Goal: Task Accomplishment & Management: Complete application form

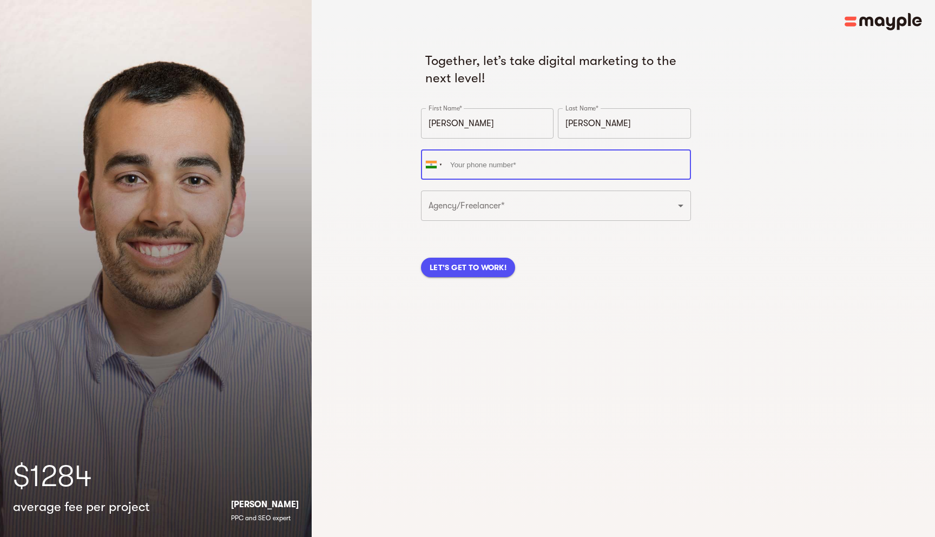
click at [493, 160] on input "tel" at bounding box center [556, 164] width 270 height 30
type input "[PHONE_NUMBER]"
click at [489, 205] on select "Freelancer Digital Agency" at bounding box center [556, 206] width 270 height 30
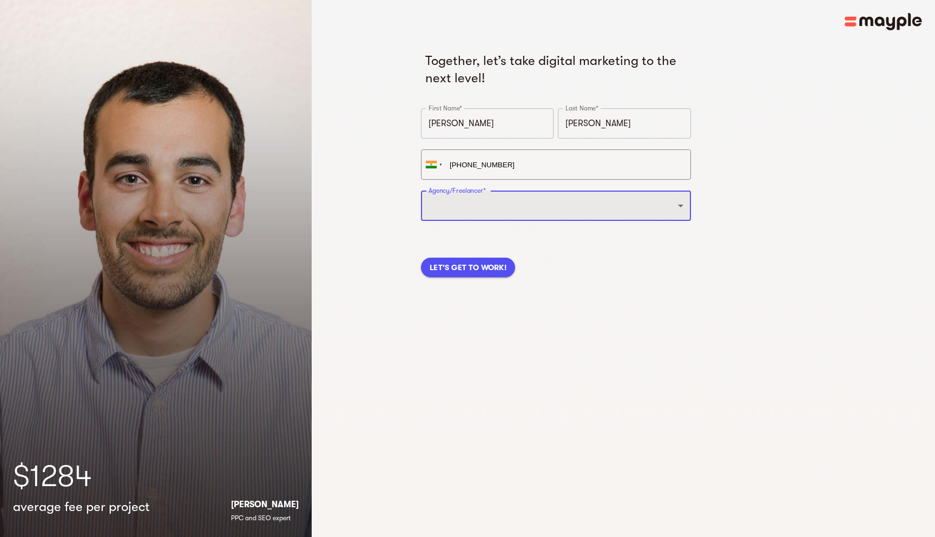
select select "DIGITAL_AGENCY"
click at [421, 191] on select "Freelancer Digital Agency" at bounding box center [556, 206] width 270 height 30
click at [460, 272] on span "LET'S GET TO WORK!" at bounding box center [468, 267] width 77 height 13
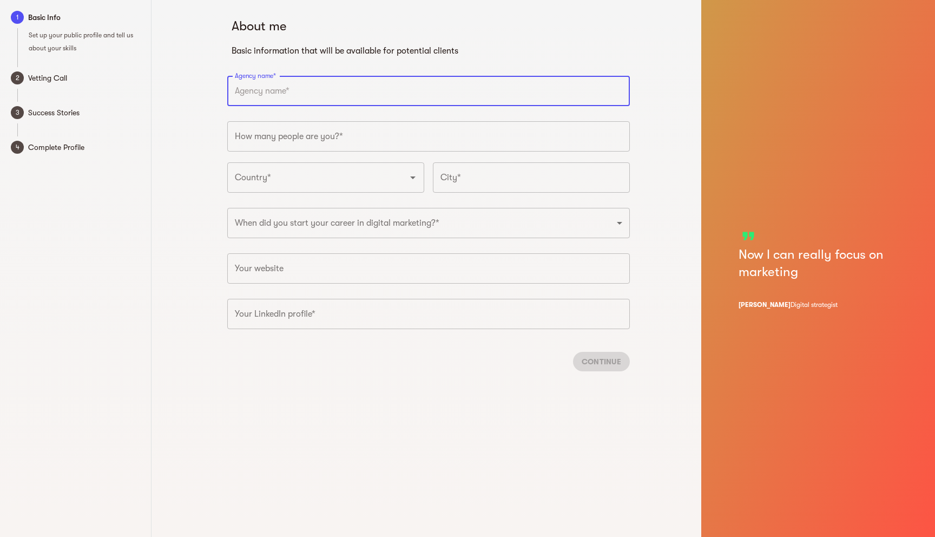
click at [263, 91] on input "text" at bounding box center [428, 91] width 403 height 30
type input "zeppstr growth media"
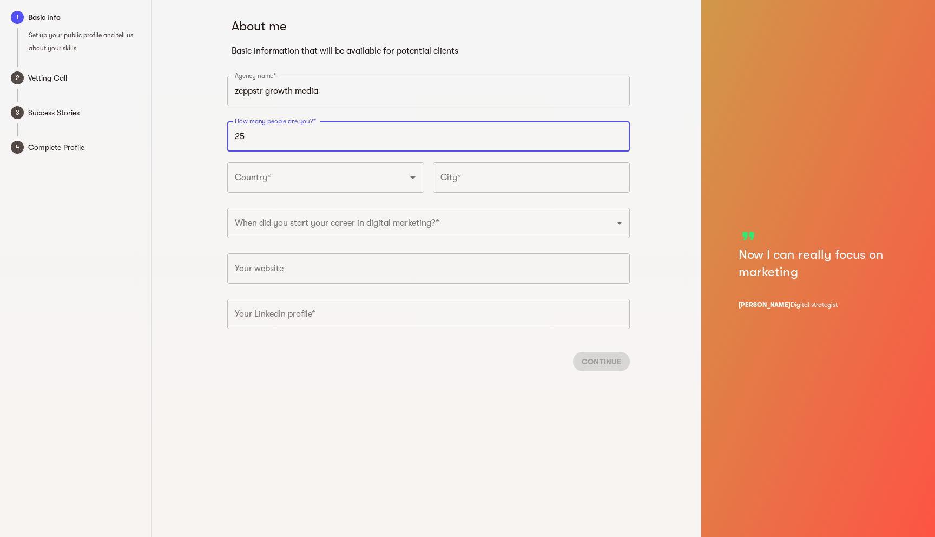
type input "25"
click at [301, 186] on input "Country*" at bounding box center [310, 177] width 157 height 21
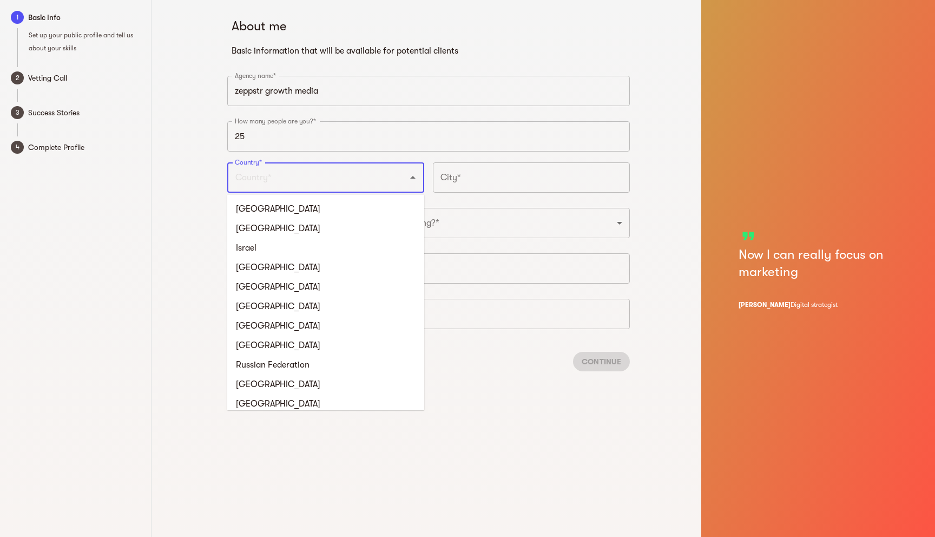
type input "[GEOGRAPHIC_DATA]"
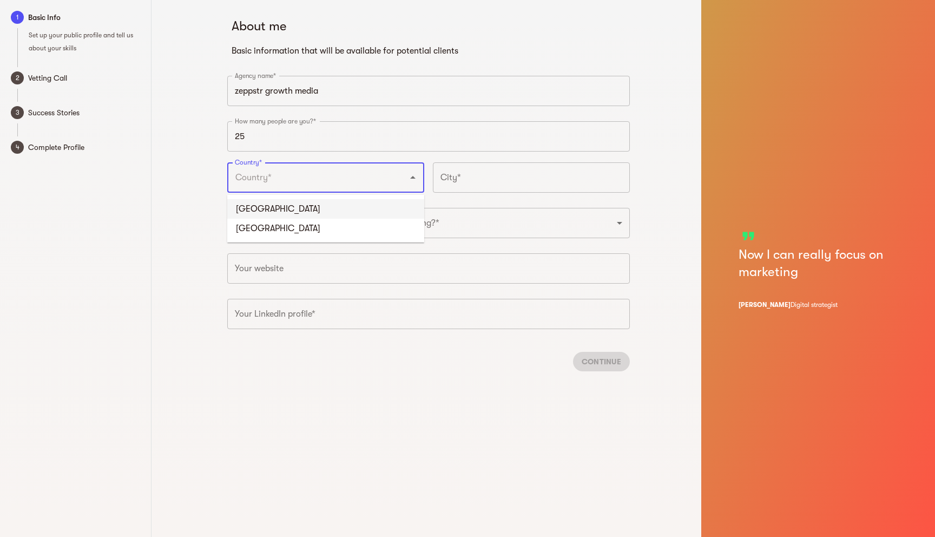
click at [449, 176] on input "text" at bounding box center [531, 177] width 197 height 30
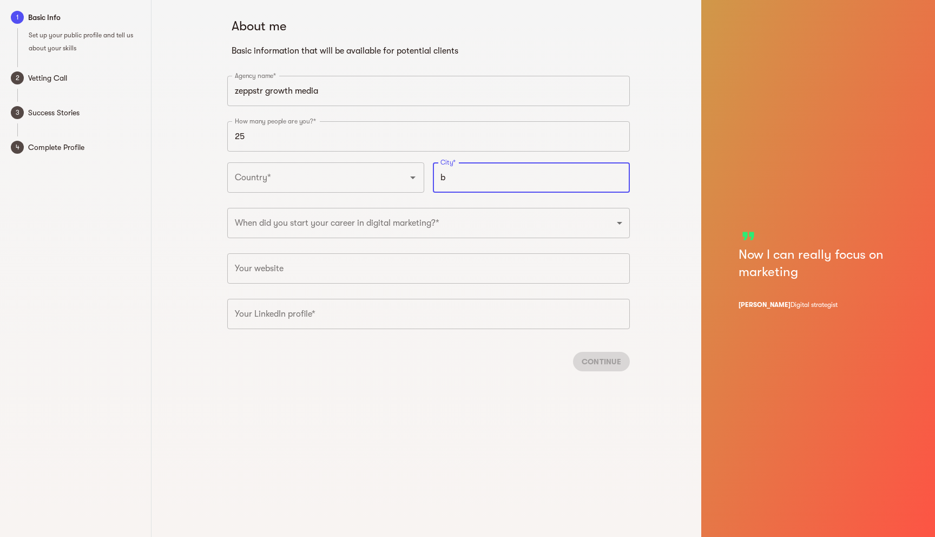
type input "b"
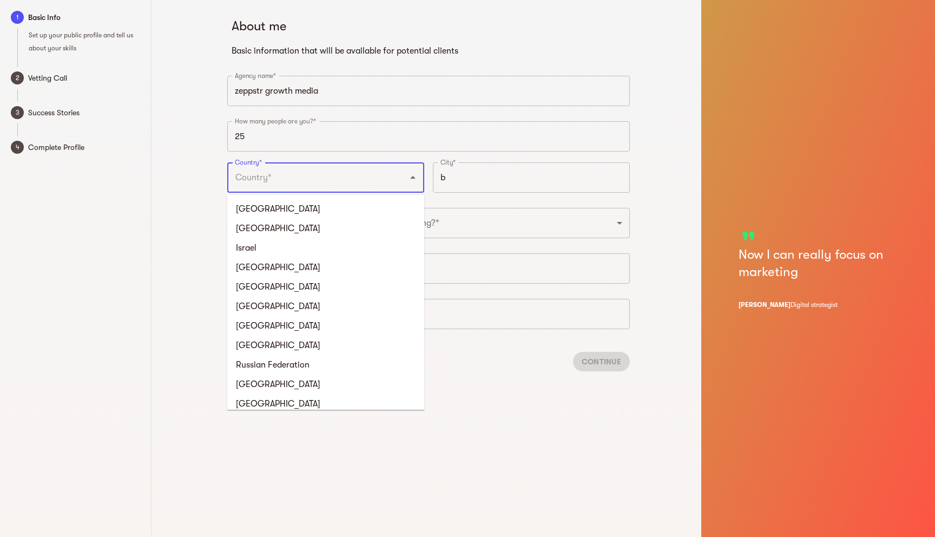
click at [351, 186] on input "Country*" at bounding box center [310, 177] width 157 height 21
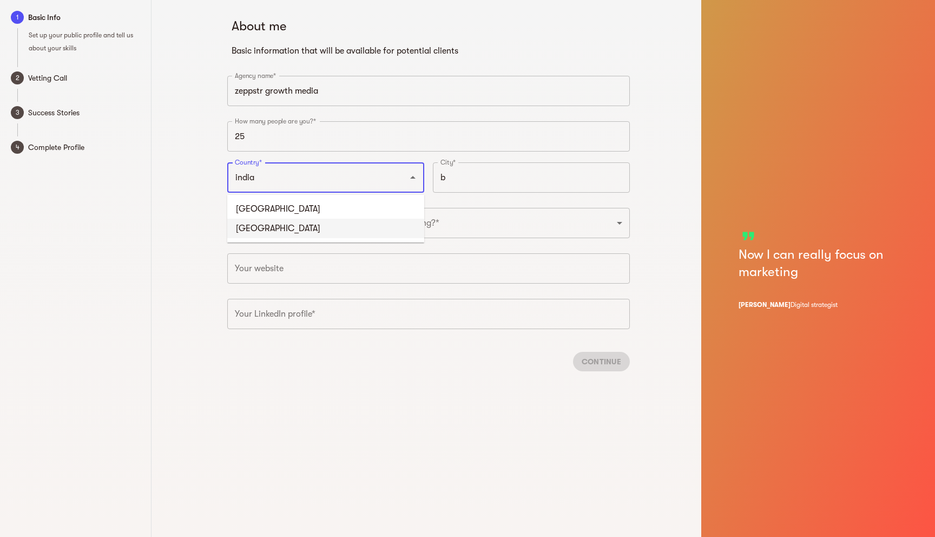
click at [263, 231] on li "[GEOGRAPHIC_DATA]" at bounding box center [325, 228] width 197 height 19
type input "[GEOGRAPHIC_DATA]"
click at [460, 171] on input "b" at bounding box center [531, 177] width 197 height 30
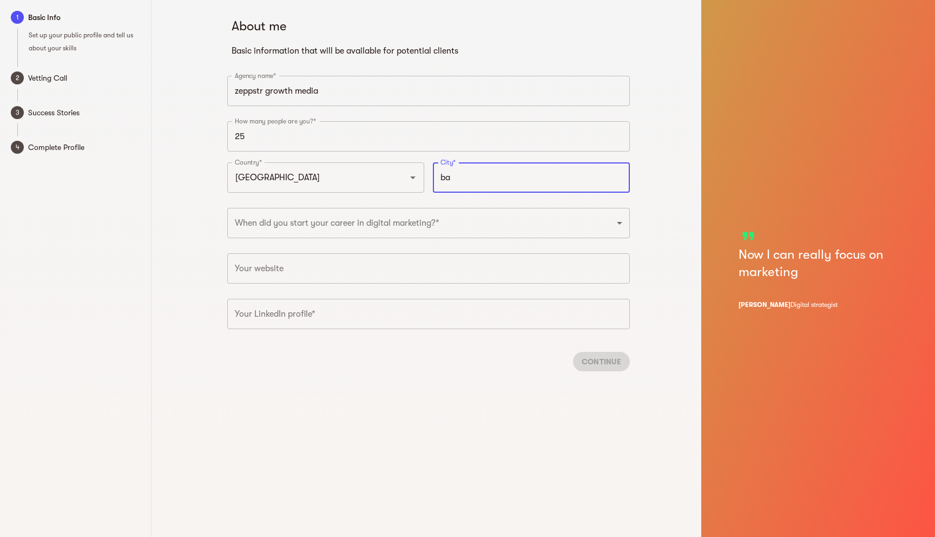
type input "b"
type input "[GEOGRAPHIC_DATA]"
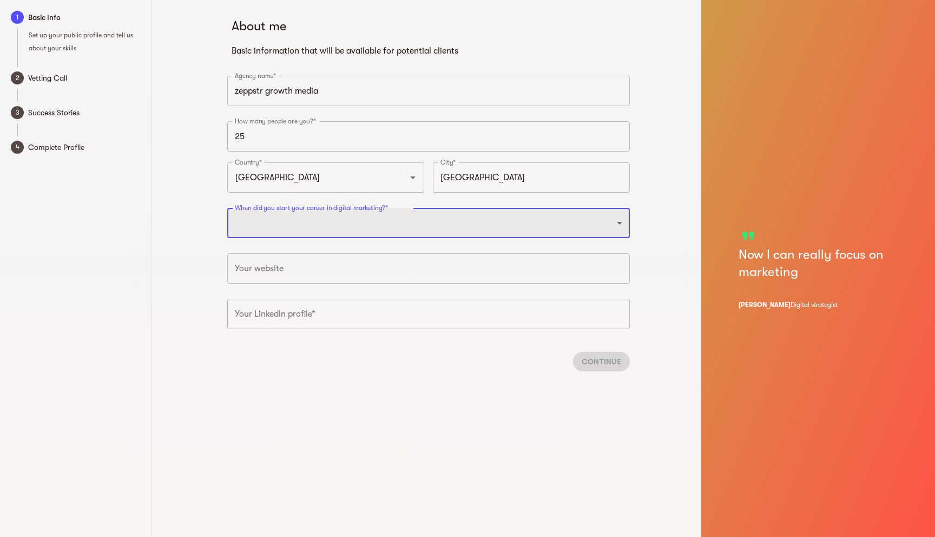
click at [356, 234] on select "2025 2024 2023 2022 2021 2020 2019 2018 2017 2016 2015 2014 2013 2012 2011 2010…" at bounding box center [428, 223] width 403 height 30
select select "2020"
click at [227, 208] on select "2025 2024 2023 2022 2021 2020 2019 2018 2017 2016 2015 2014 2013 2012 2011 2010…" at bounding box center [428, 223] width 403 height 30
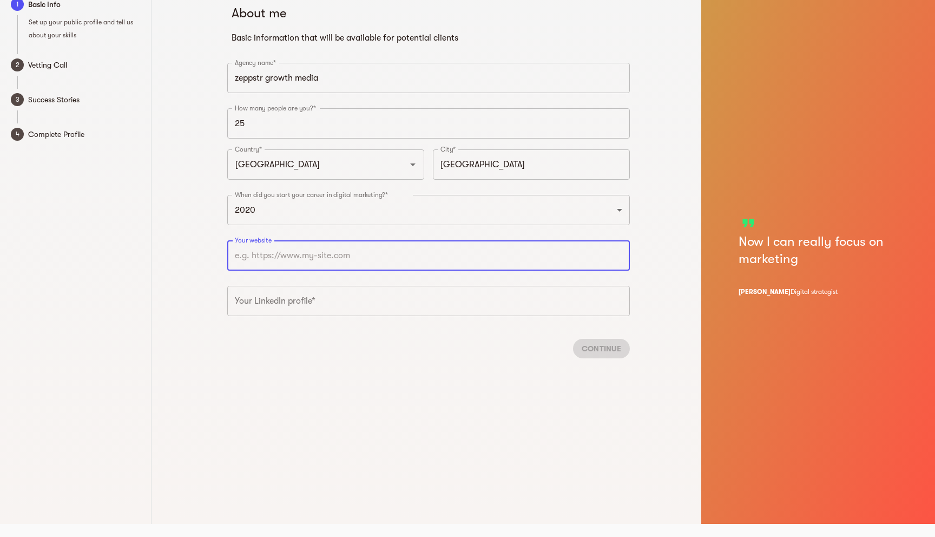
click at [301, 265] on input "text" at bounding box center [428, 255] width 403 height 30
paste input "[URL][DOMAIN_NAME]"
type input "[URL][DOMAIN_NAME]"
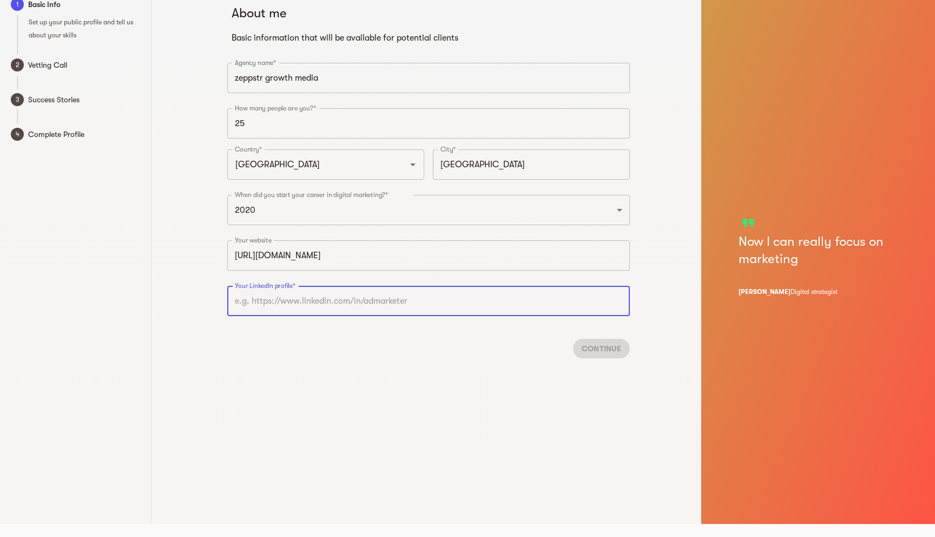
click at [277, 300] on input "text" at bounding box center [428, 301] width 403 height 30
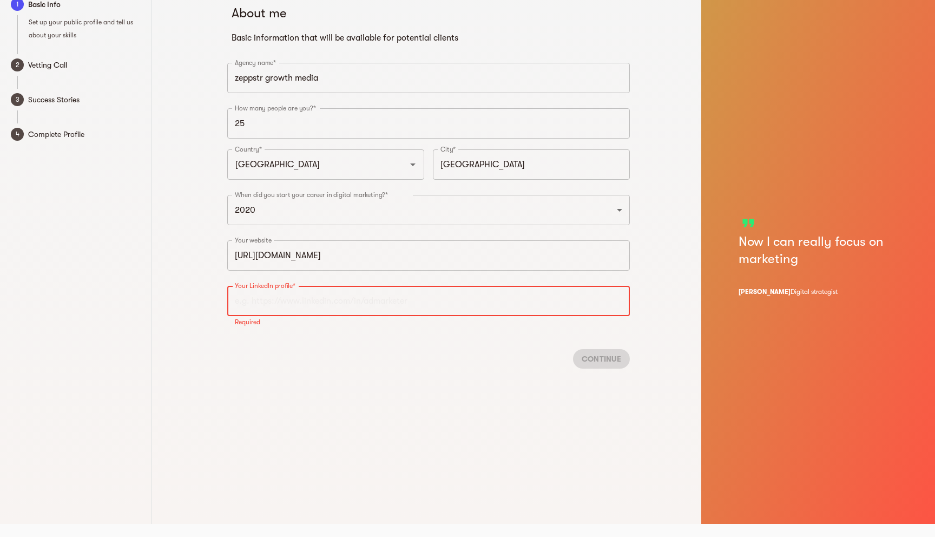
paste input "[URL][DOMAIN_NAME][PERSON_NAME]"
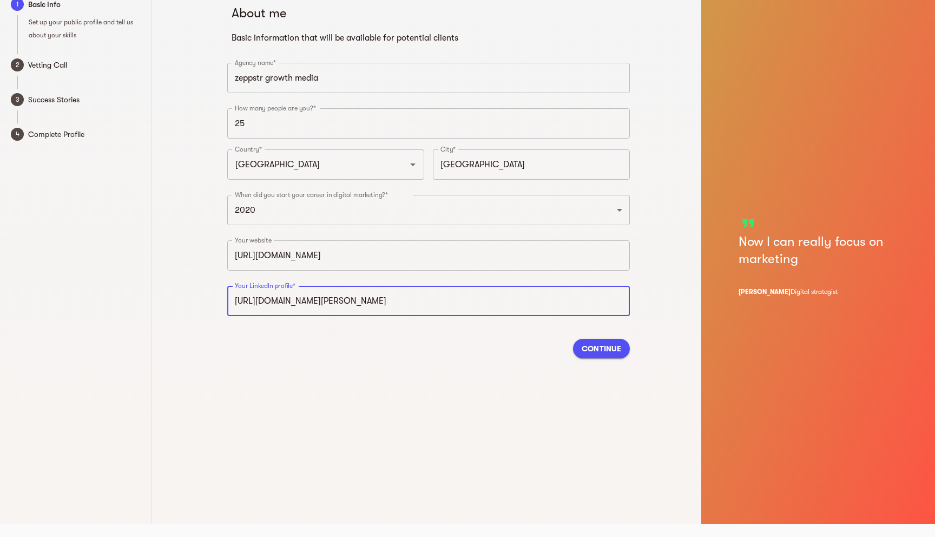
type input "[URL][DOMAIN_NAME][PERSON_NAME]"
click at [615, 341] on button "Continue" at bounding box center [601, 348] width 57 height 19
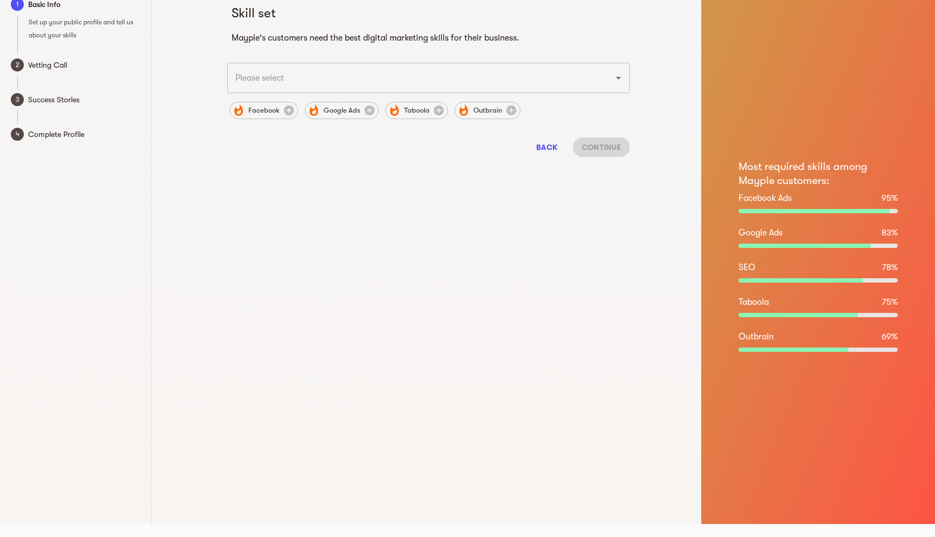
click at [411, 81] on input "text" at bounding box center [413, 78] width 363 height 21
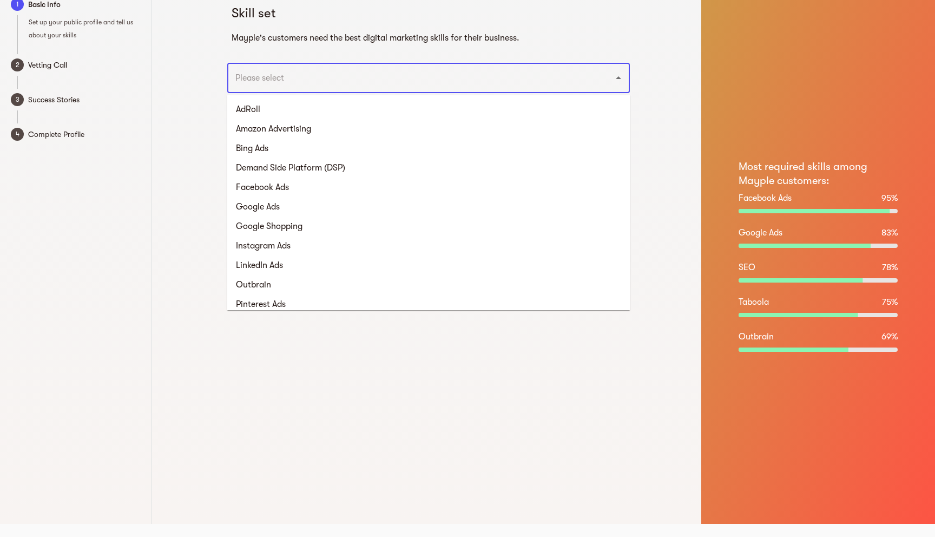
click at [192, 100] on div "Skill set Mayple's customers need the best digital marketing skills for their b…" at bounding box center [429, 255] width 546 height 537
click at [268, 81] on input "text" at bounding box center [413, 78] width 363 height 21
click at [272, 186] on li "Facebook Ads" at bounding box center [428, 187] width 403 height 19
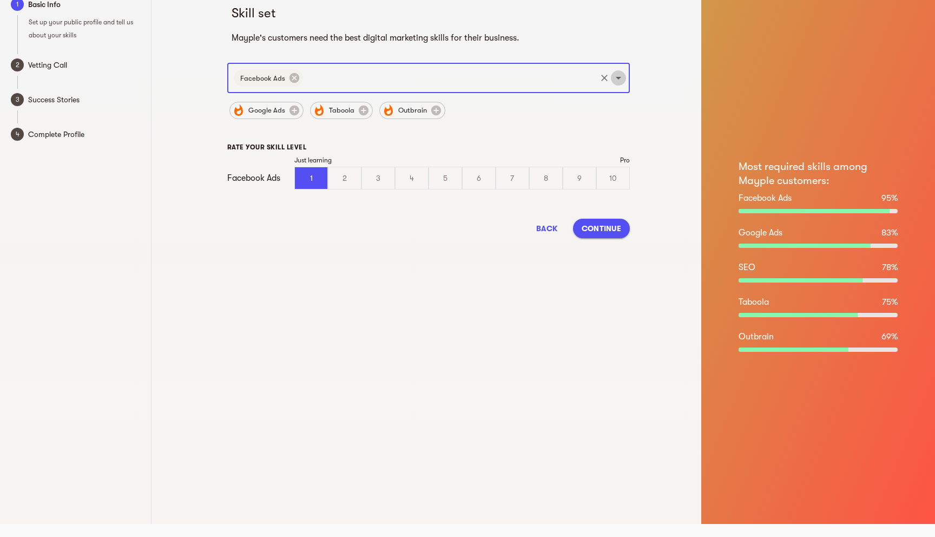
click at [619, 78] on icon "Open" at bounding box center [618, 78] width 5 height 3
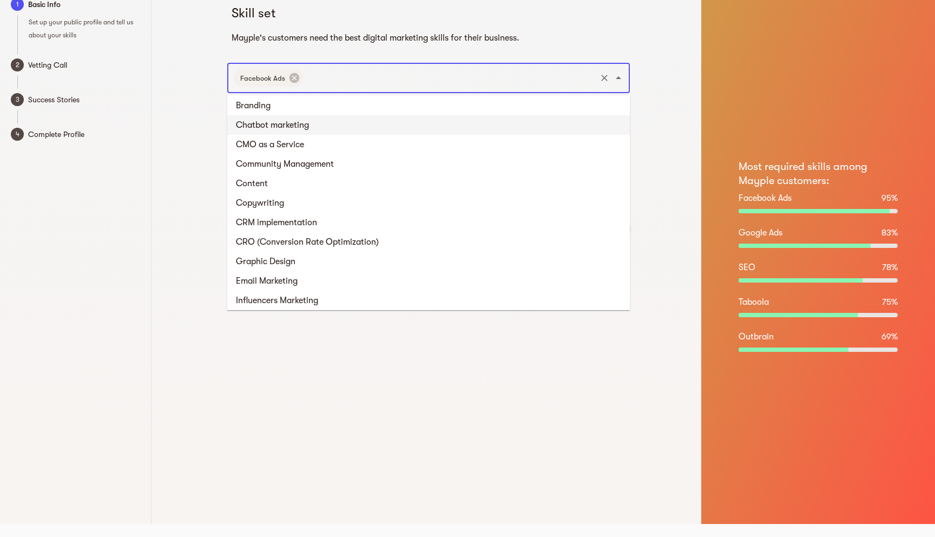
scroll to position [515, 0]
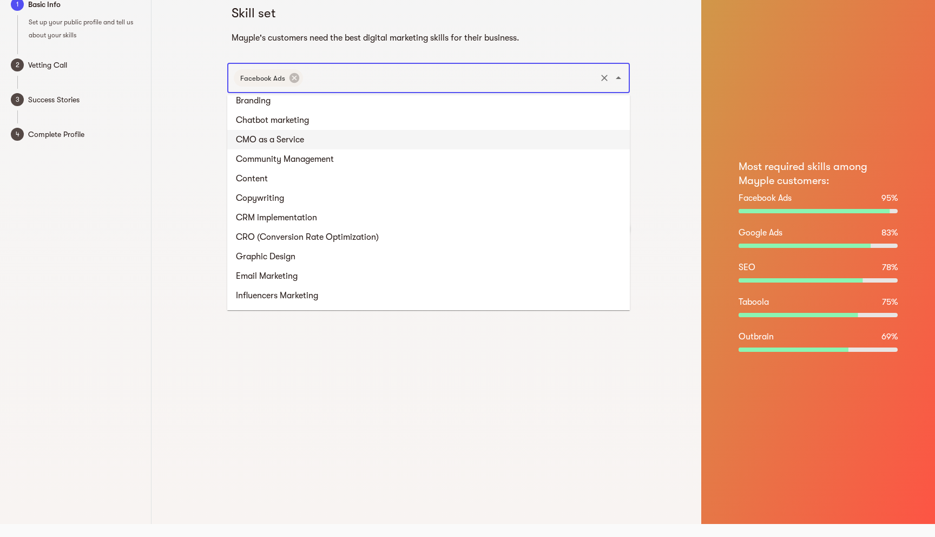
click at [281, 140] on li "CMO as a Service" at bounding box center [428, 139] width 403 height 19
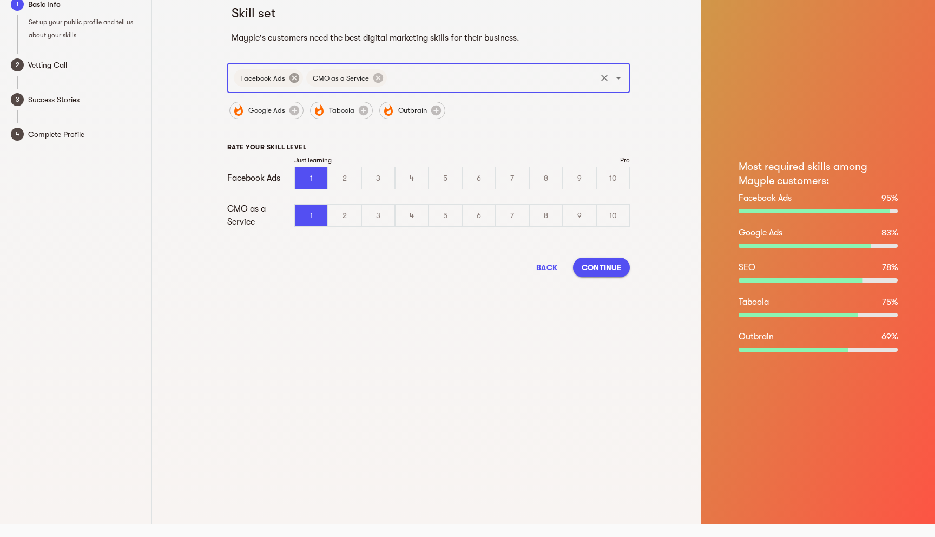
click at [292, 74] on icon at bounding box center [295, 78] width 10 height 10
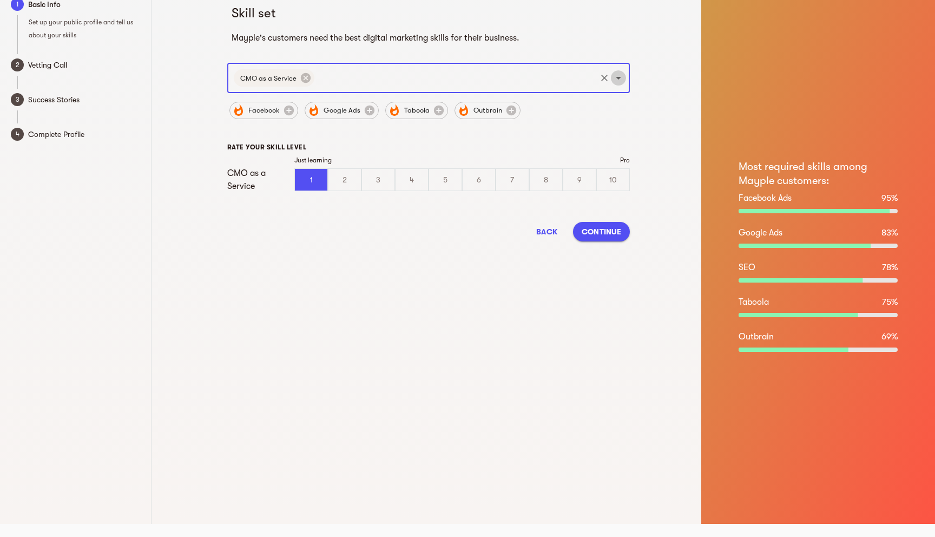
click at [620, 76] on icon "Open" at bounding box center [618, 77] width 13 height 13
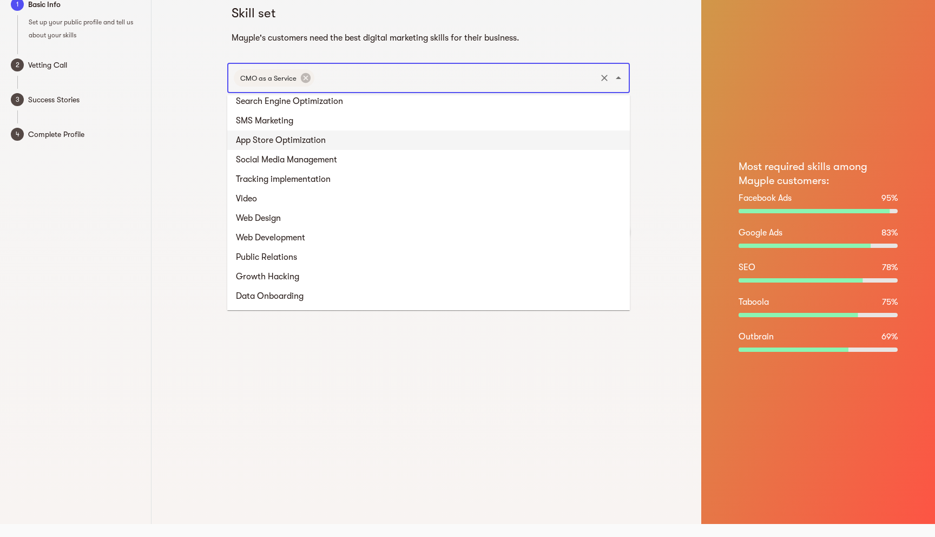
scroll to position [750, 0]
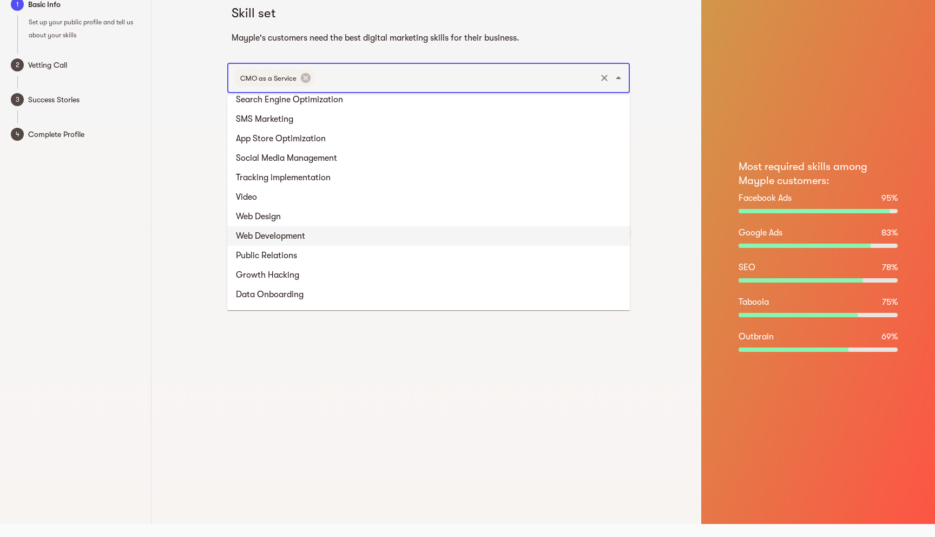
click at [298, 233] on li "Web Development" at bounding box center [428, 235] width 403 height 19
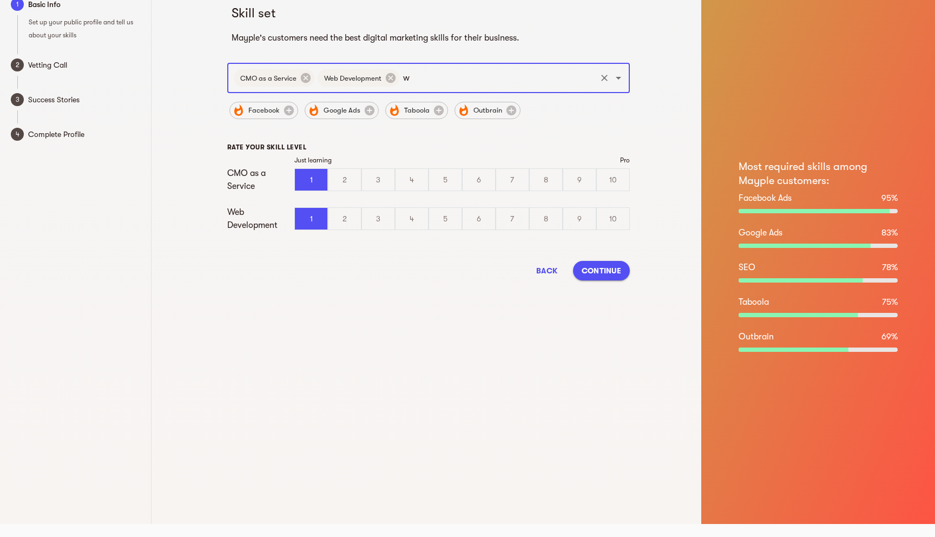
type input "we"
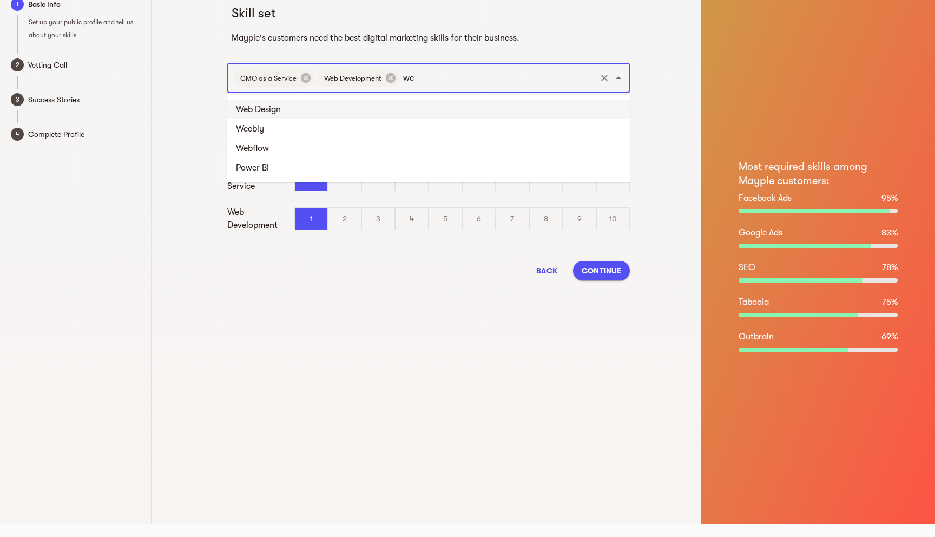
click at [365, 106] on li "Web Design" at bounding box center [428, 109] width 403 height 19
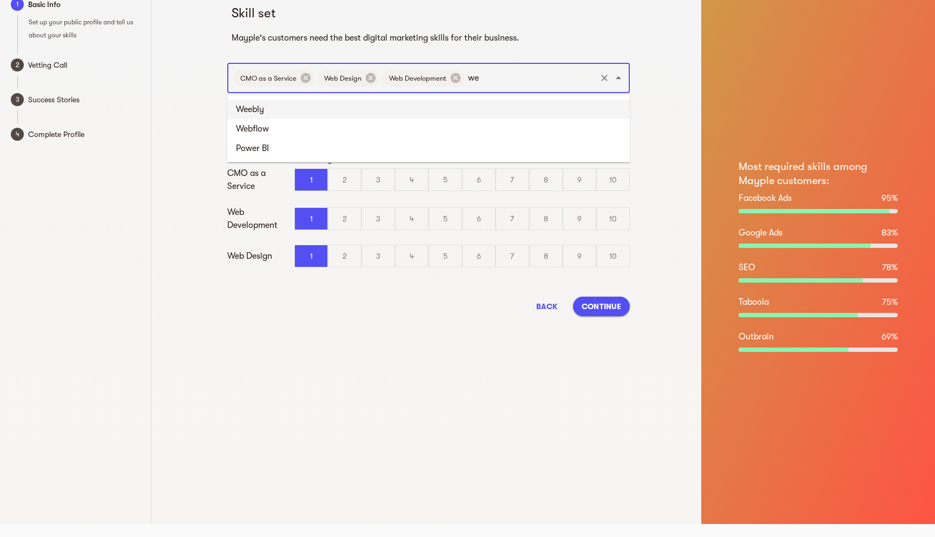
type input "w"
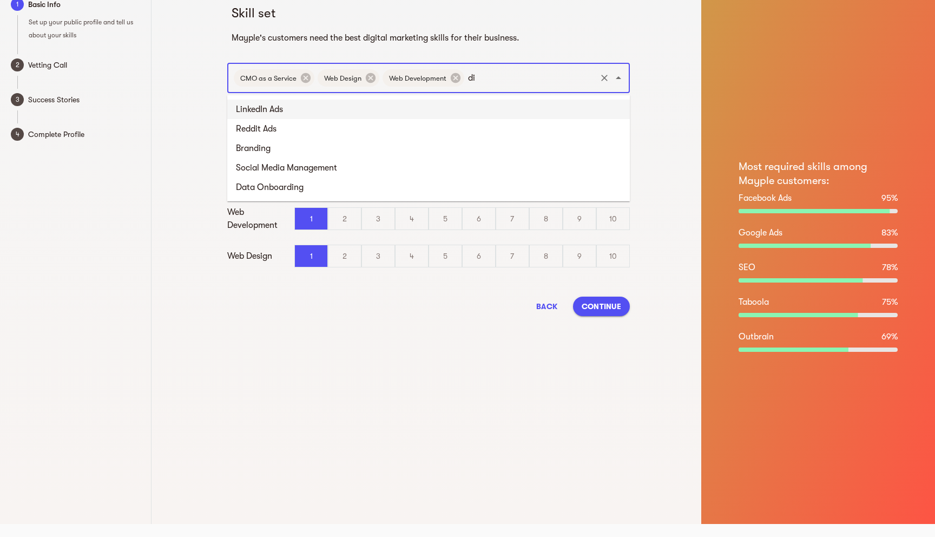
type input "d"
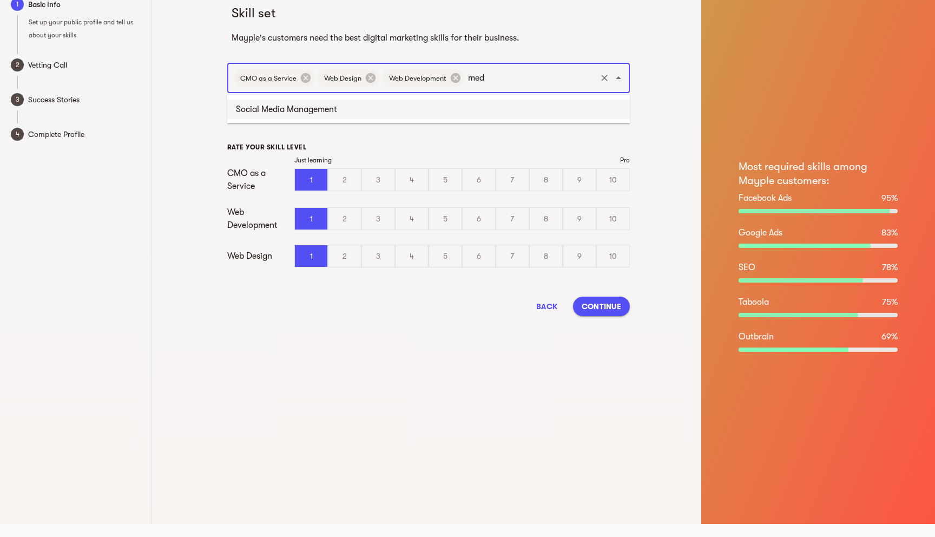
type input "medi"
click at [310, 116] on li "Social Media Management" at bounding box center [428, 109] width 403 height 19
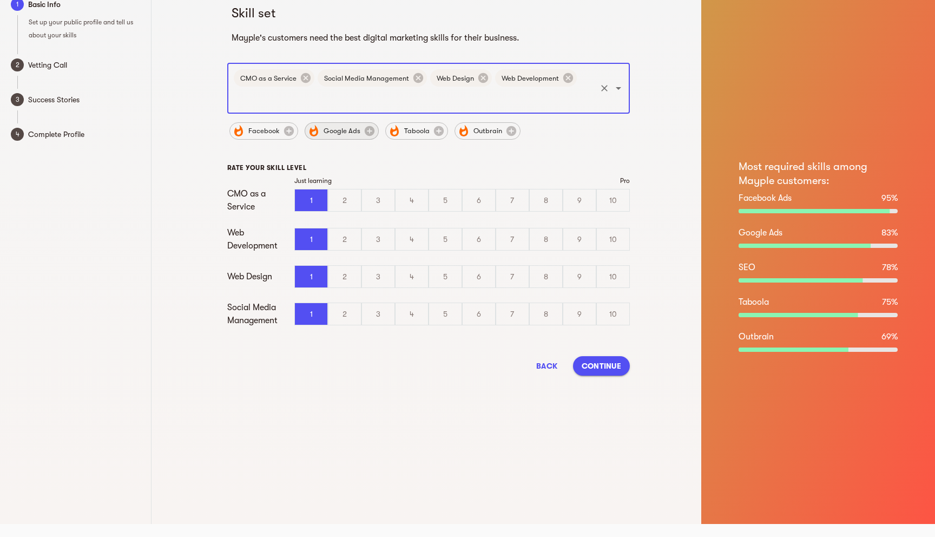
click at [329, 135] on span "Google Ads" at bounding box center [342, 130] width 50 height 13
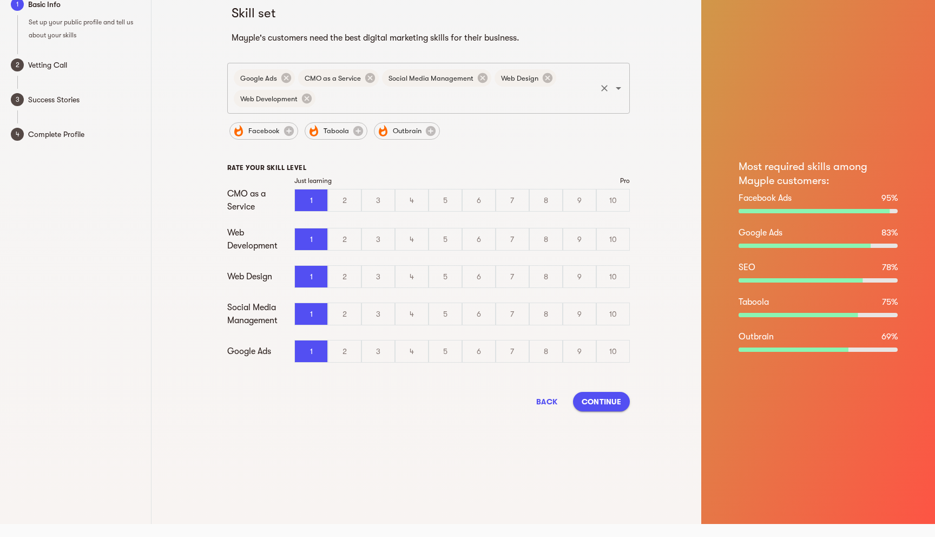
click at [336, 104] on input "text" at bounding box center [456, 98] width 278 height 21
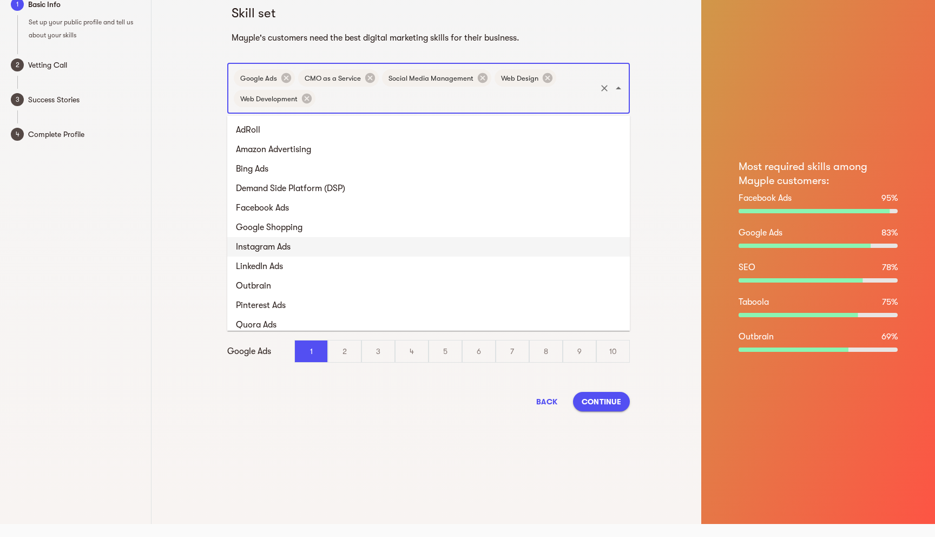
click at [300, 250] on li "Instagram Ads" at bounding box center [428, 246] width 403 height 19
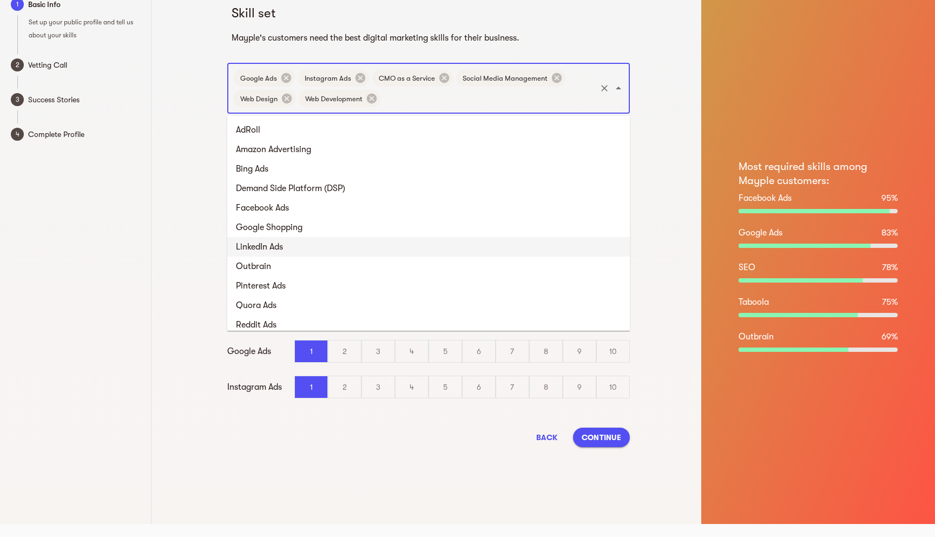
click at [402, 101] on input "text" at bounding box center [488, 98] width 213 height 21
click at [297, 242] on li "LinkedIn Ads" at bounding box center [428, 246] width 403 height 19
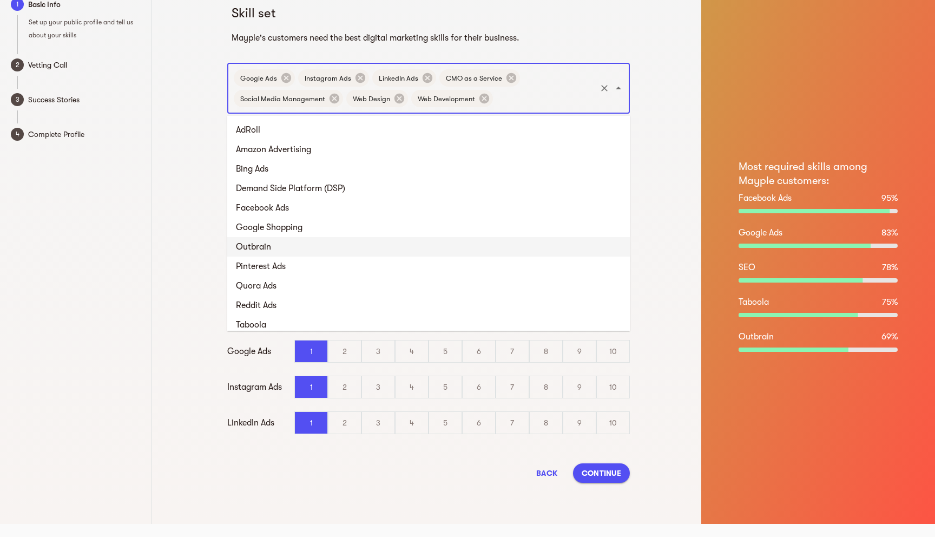
click at [512, 97] on input "text" at bounding box center [545, 98] width 100 height 21
click at [299, 233] on li "Google Shopping" at bounding box center [428, 227] width 403 height 19
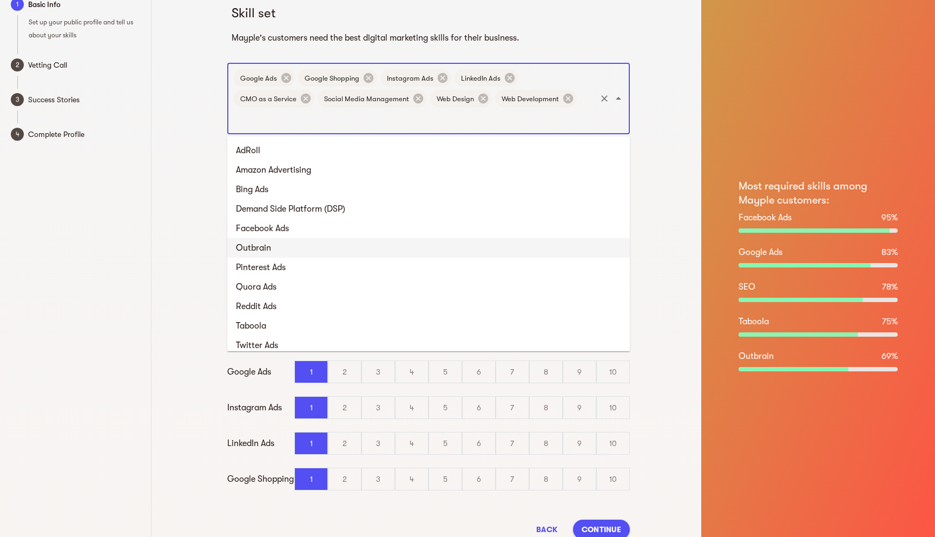
click at [467, 121] on input "text" at bounding box center [413, 119] width 363 height 21
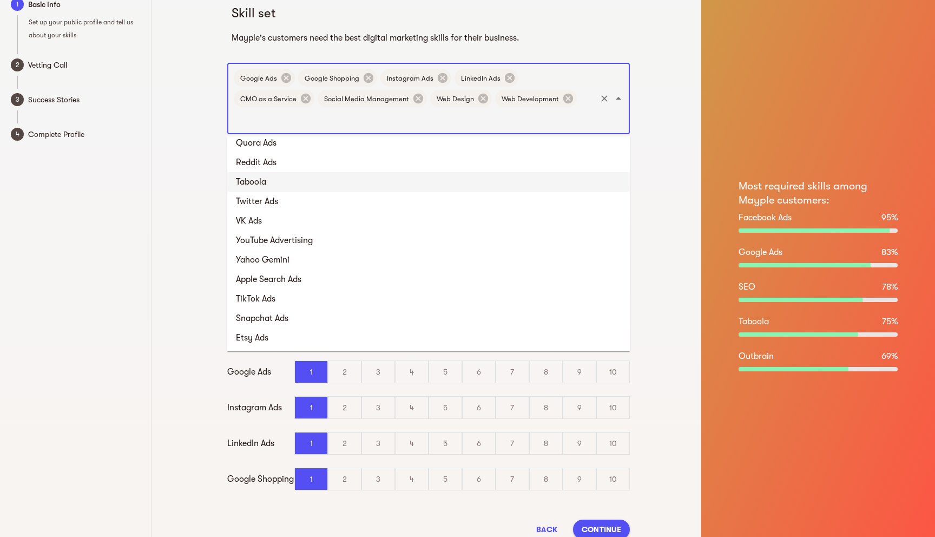
scroll to position [145, 0]
click at [314, 244] on li "YouTube Advertising" at bounding box center [428, 239] width 403 height 19
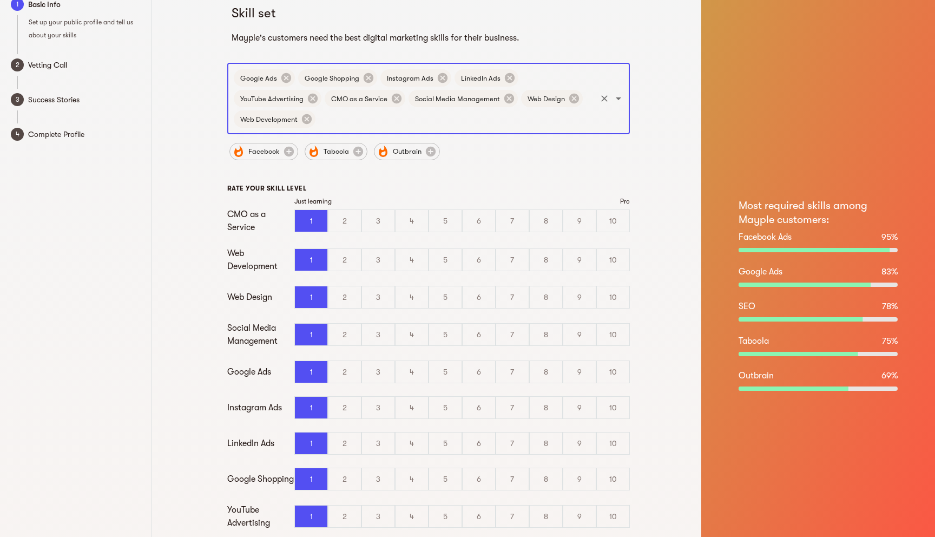
click at [340, 114] on input "text" at bounding box center [456, 119] width 278 height 21
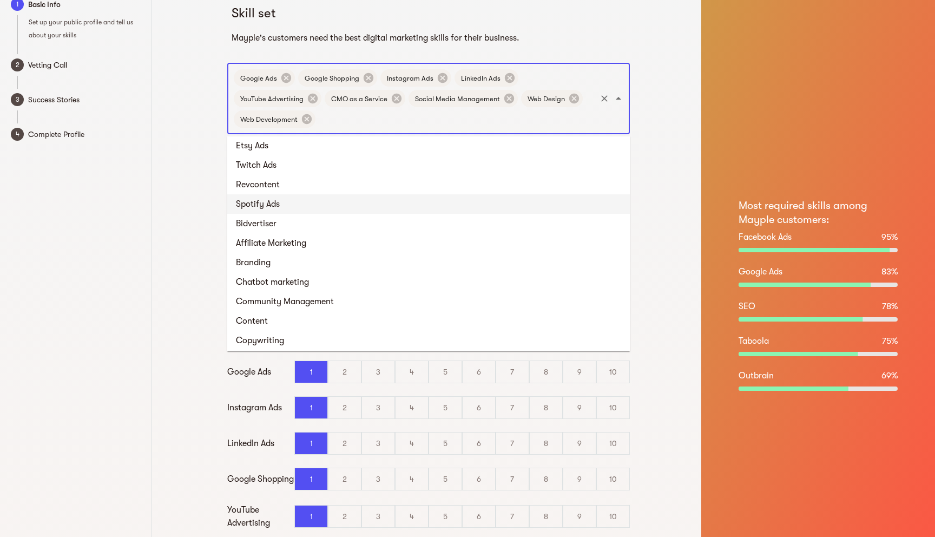
scroll to position [318, 0]
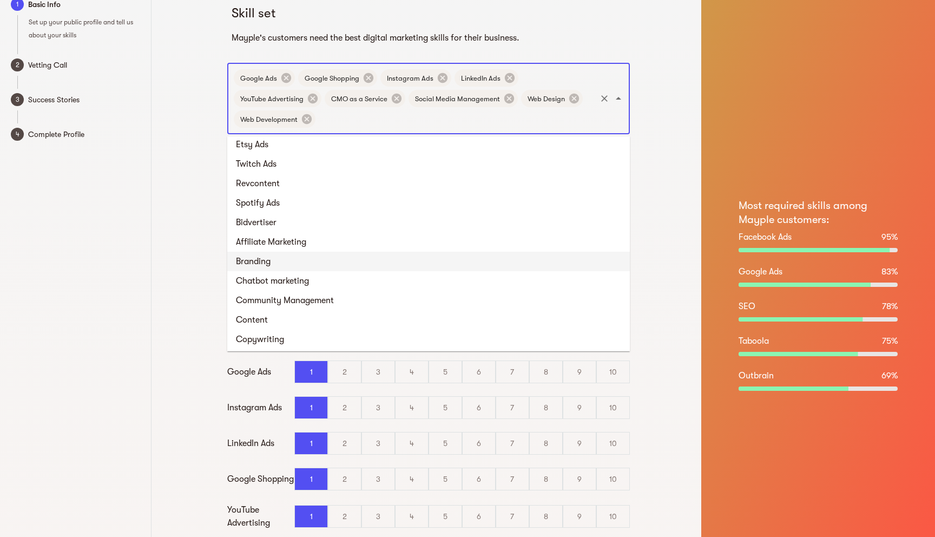
click at [289, 260] on li "Branding" at bounding box center [428, 261] width 403 height 19
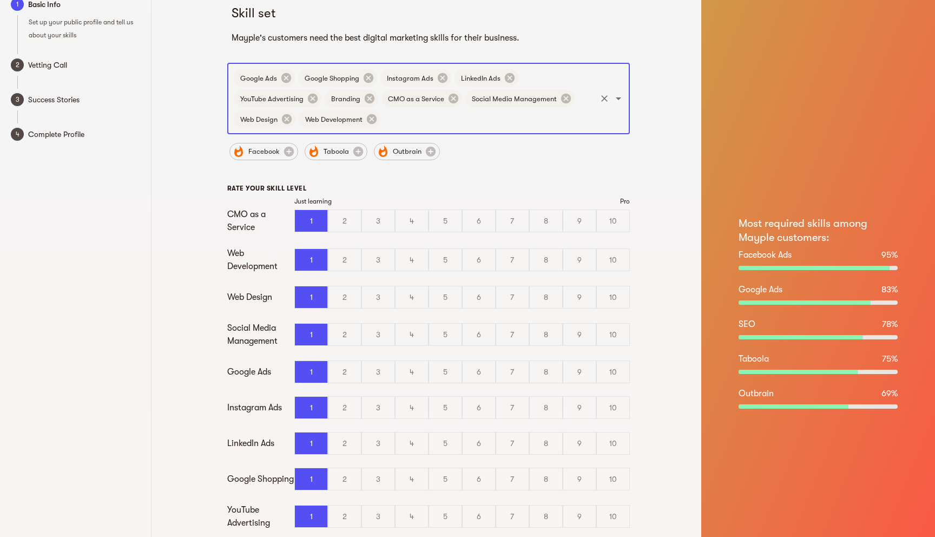
click at [417, 124] on input "text" at bounding box center [488, 119] width 213 height 21
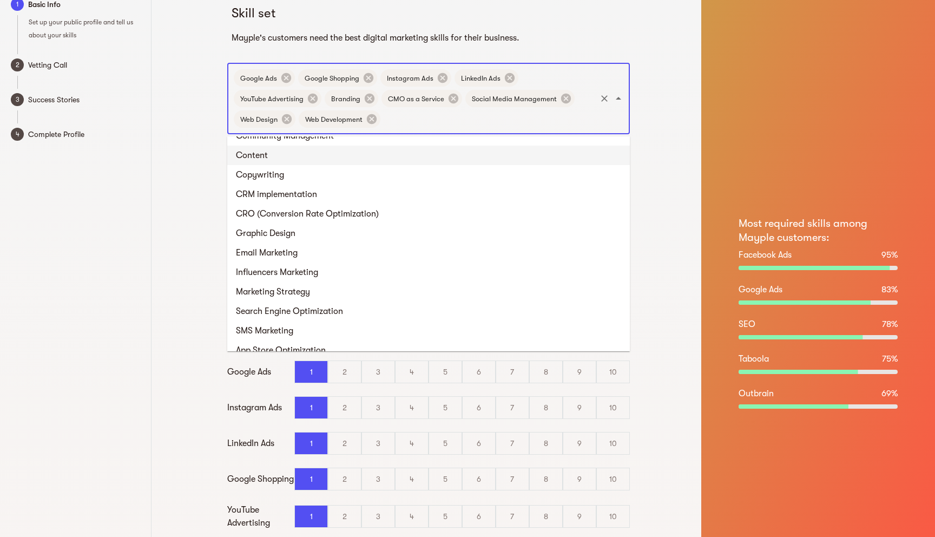
scroll to position [486, 0]
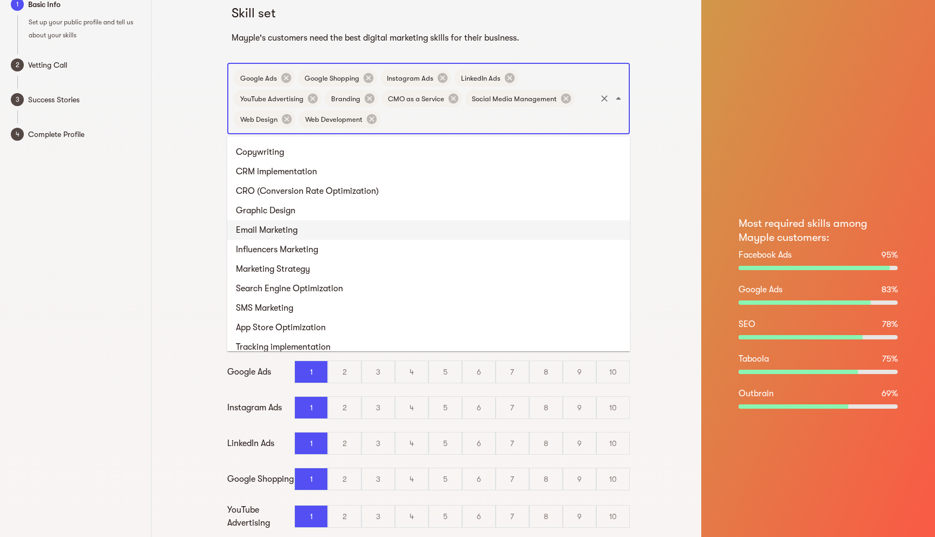
click at [297, 226] on li "Email Marketing" at bounding box center [428, 229] width 403 height 19
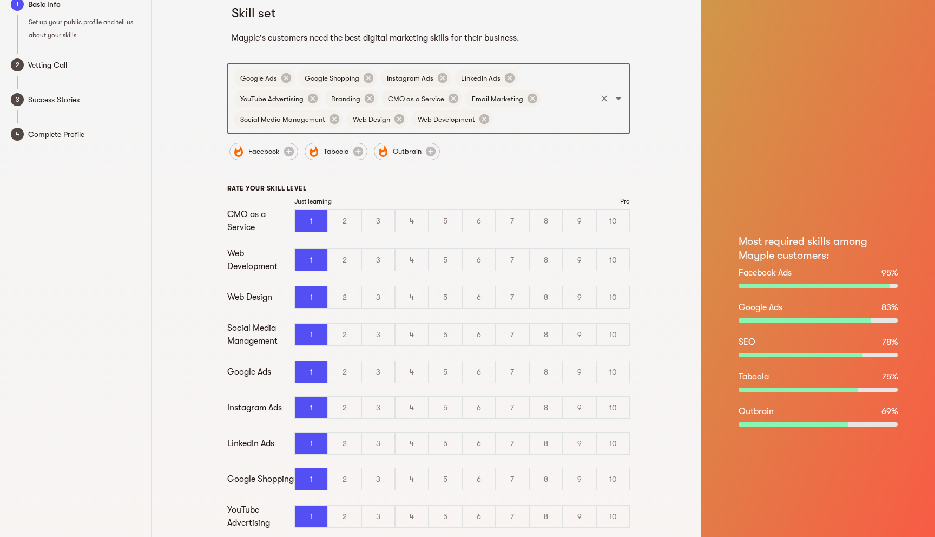
click at [517, 116] on input "text" at bounding box center [545, 119] width 100 height 21
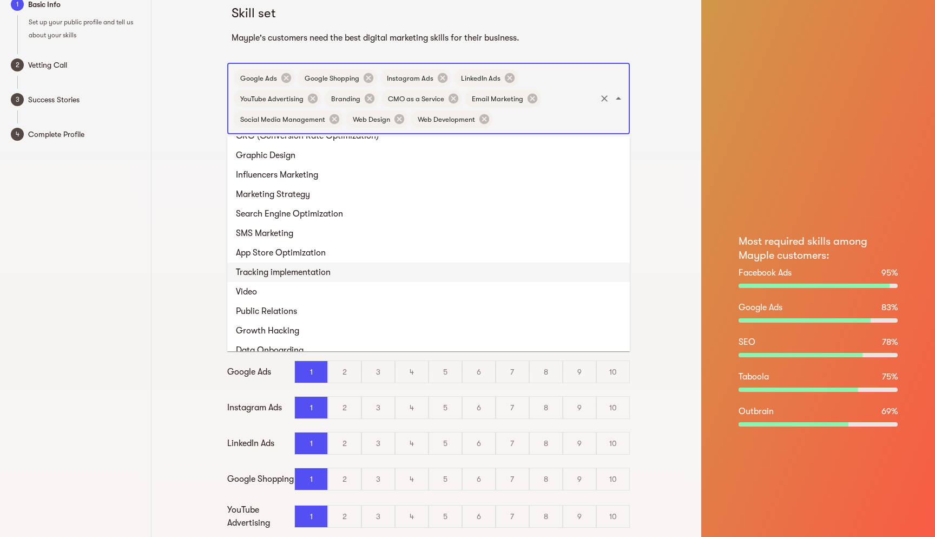
scroll to position [542, 0]
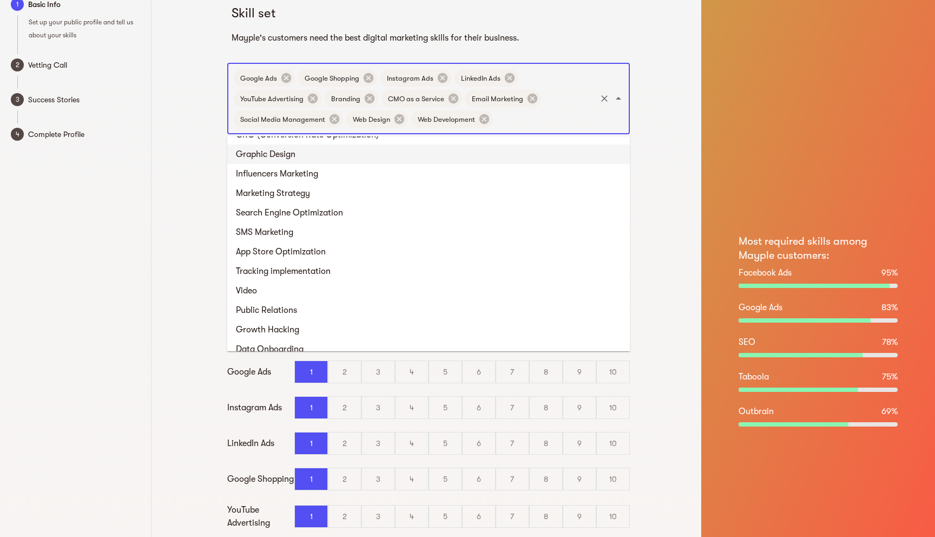
click at [277, 157] on li "Graphic Design" at bounding box center [428, 154] width 403 height 19
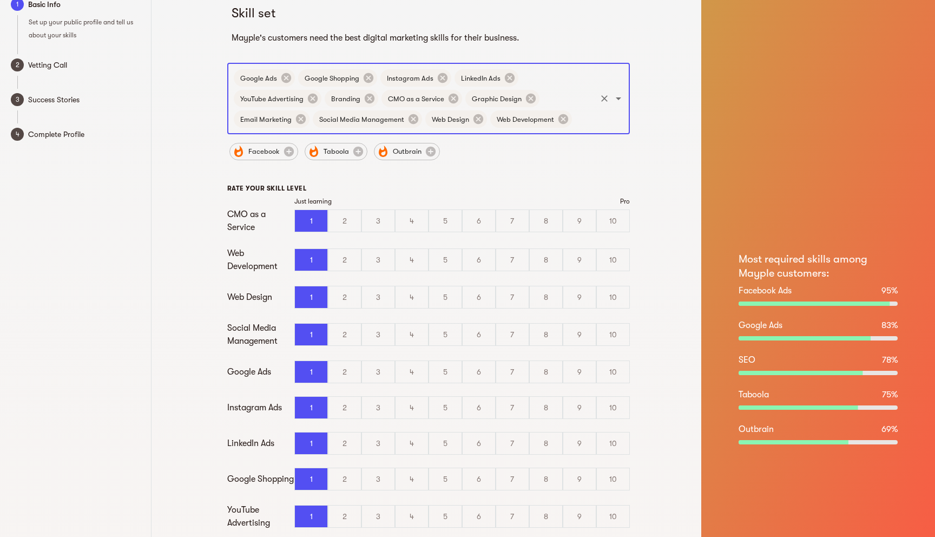
click at [580, 119] on input "text" at bounding box center [584, 119] width 21 height 21
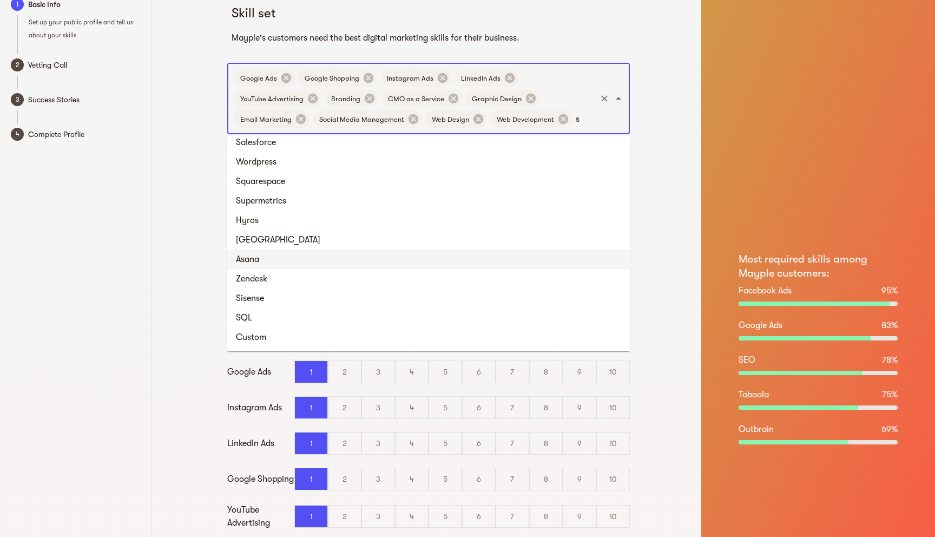
scroll to position [0, 0]
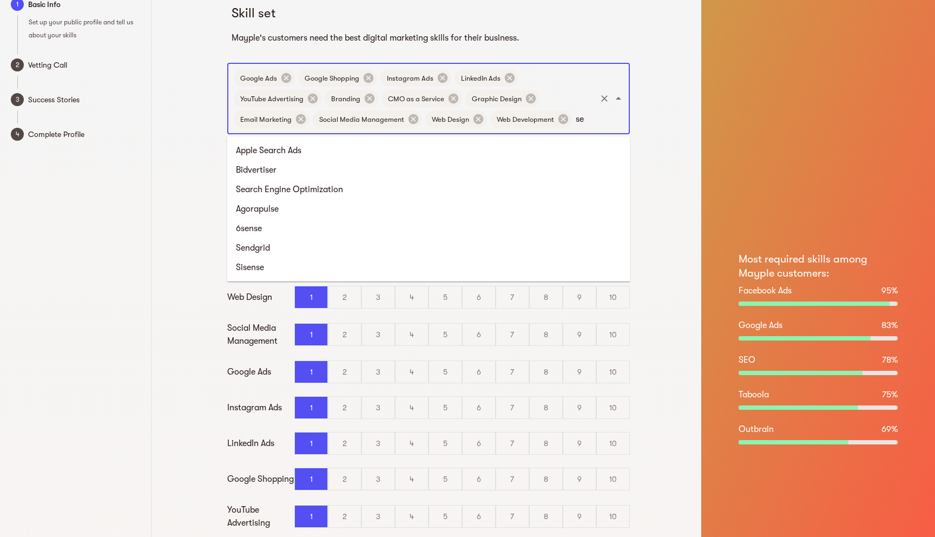
type input "s"
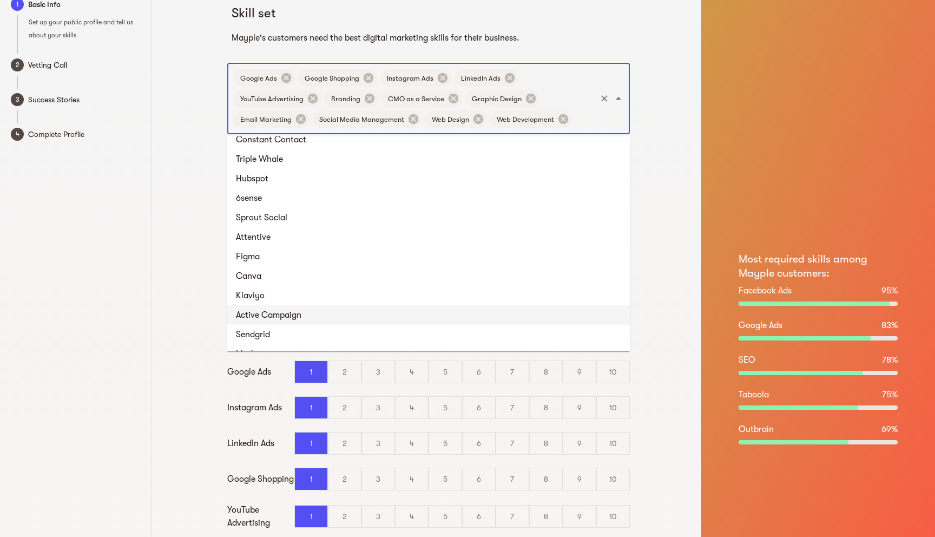
scroll to position [814, 0]
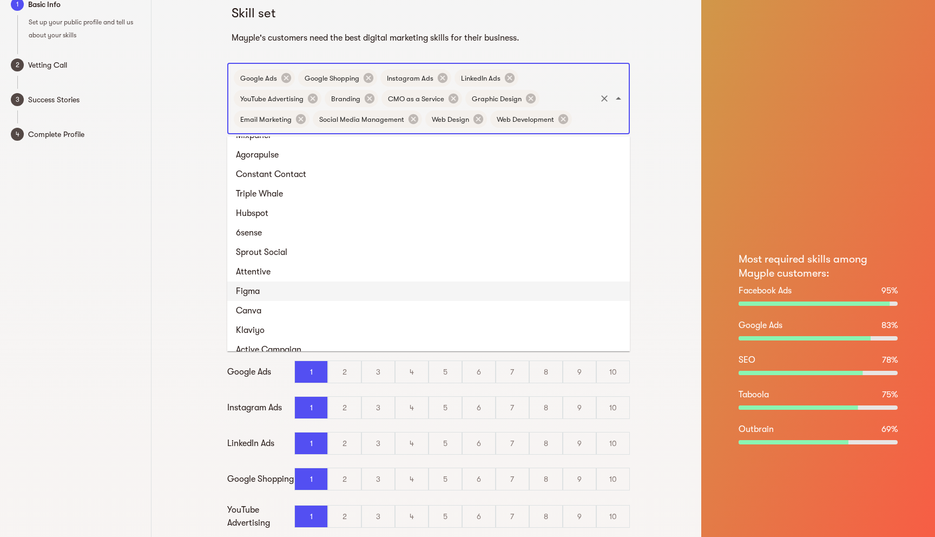
click at [270, 299] on li "Figma" at bounding box center [428, 290] width 403 height 19
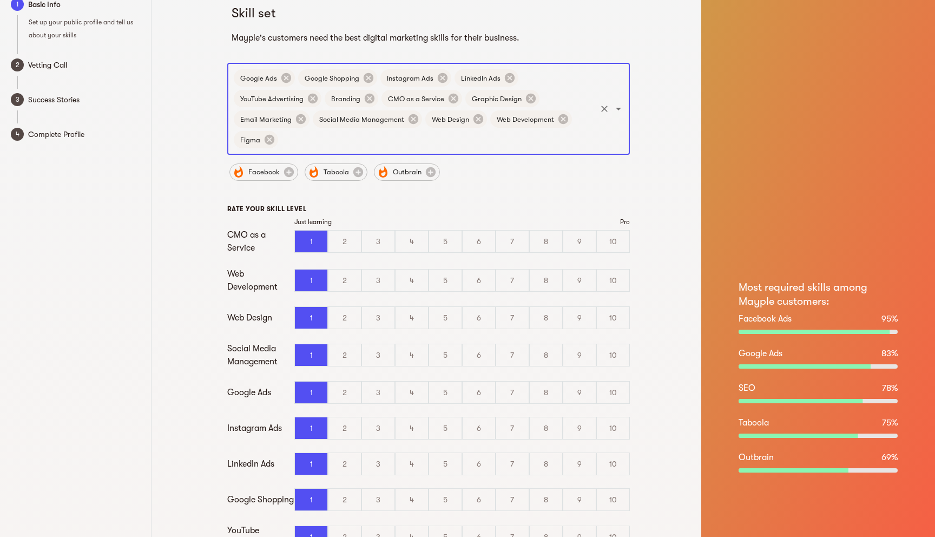
click at [205, 254] on div "Skill set Mayple's customers need the best digital marketing skills for their b…" at bounding box center [429, 376] width 546 height 778
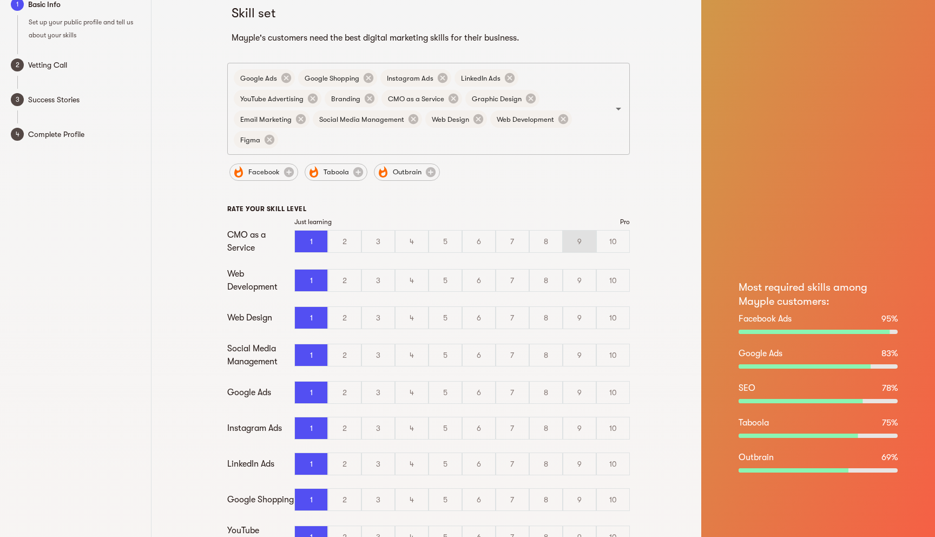
click at [568, 242] on div "9" at bounding box center [579, 242] width 32 height 22
click at [0, 0] on input "9" at bounding box center [0, 0] width 0 height 0
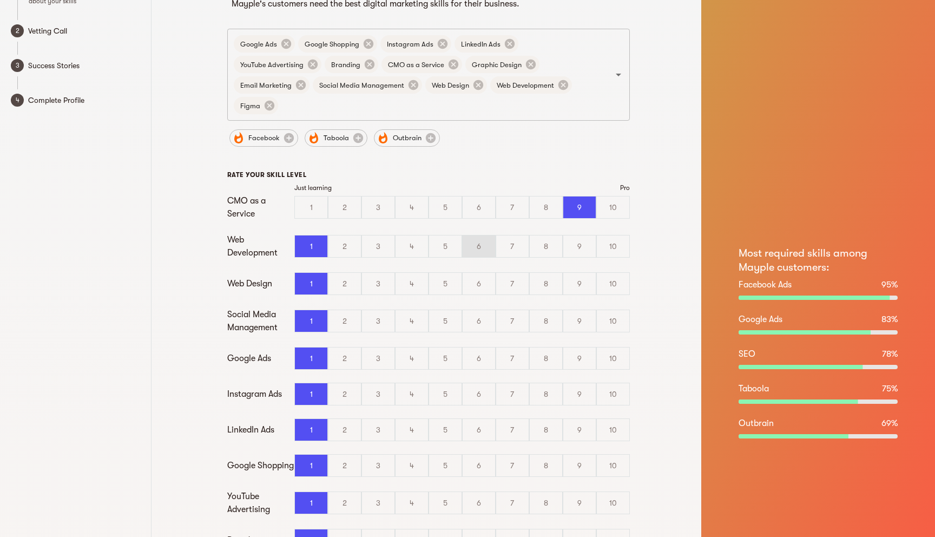
scroll to position [60, 0]
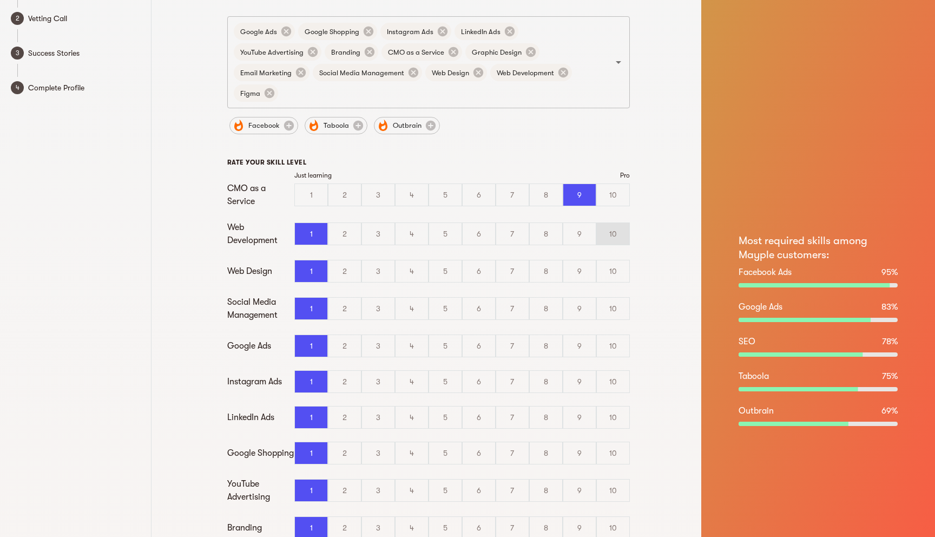
click at [619, 232] on div "10" at bounding box center [613, 234] width 32 height 22
click at [0, 0] on input "10" at bounding box center [0, 0] width 0 height 0
click at [612, 273] on div "10" at bounding box center [613, 271] width 32 height 22
click at [0, 0] on input "10" at bounding box center [0, 0] width 0 height 0
click at [613, 306] on div "10" at bounding box center [613, 309] width 32 height 22
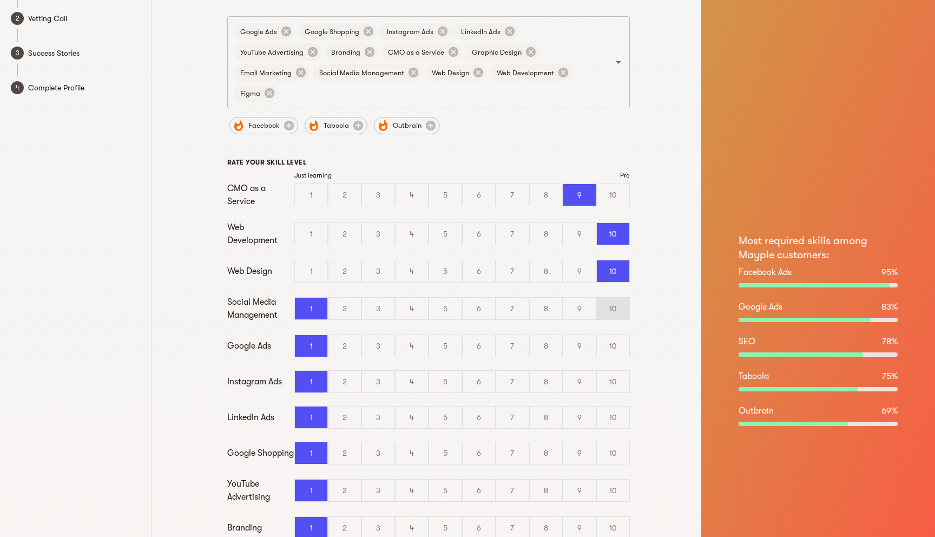
click at [0, 0] on input "10" at bounding box center [0, 0] width 0 height 0
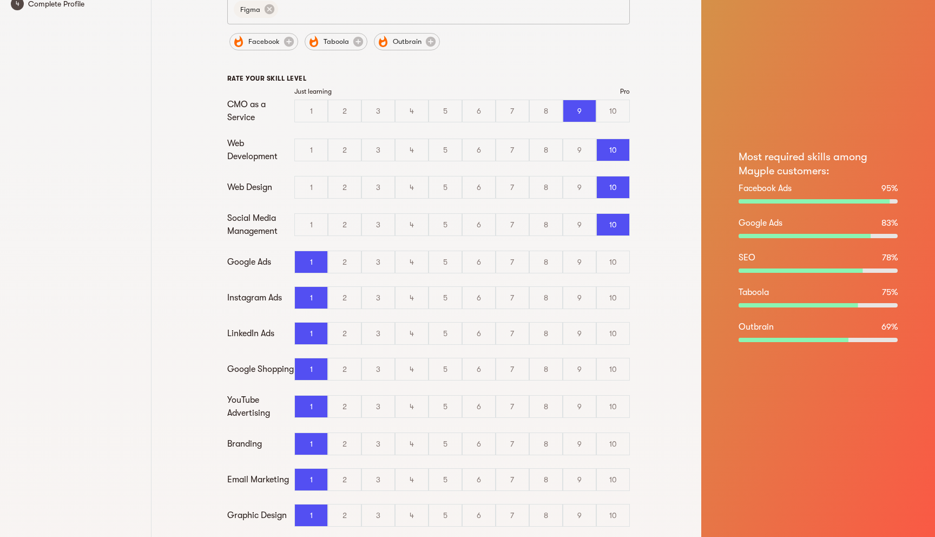
scroll to position [145, 0]
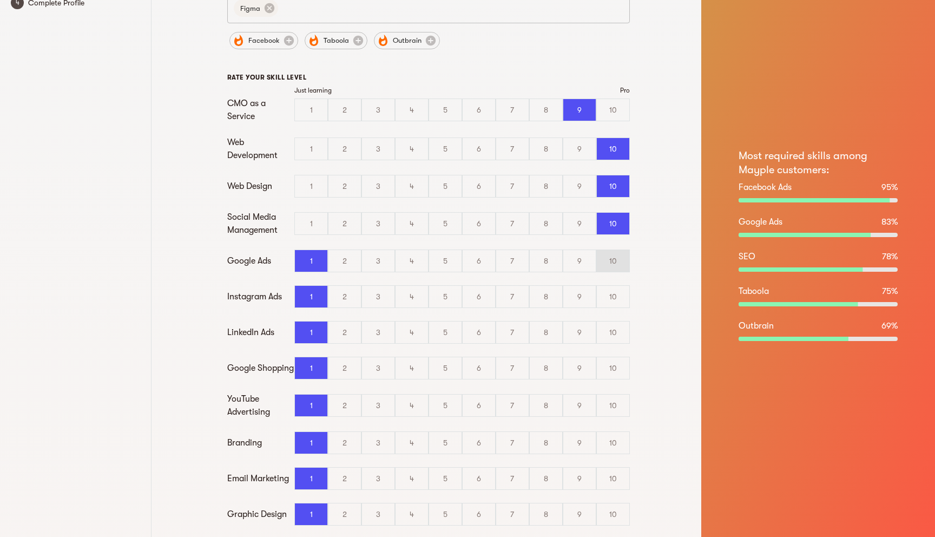
click at [612, 259] on div "10" at bounding box center [613, 261] width 32 height 22
click at [0, 0] on input "10" at bounding box center [0, 0] width 0 height 0
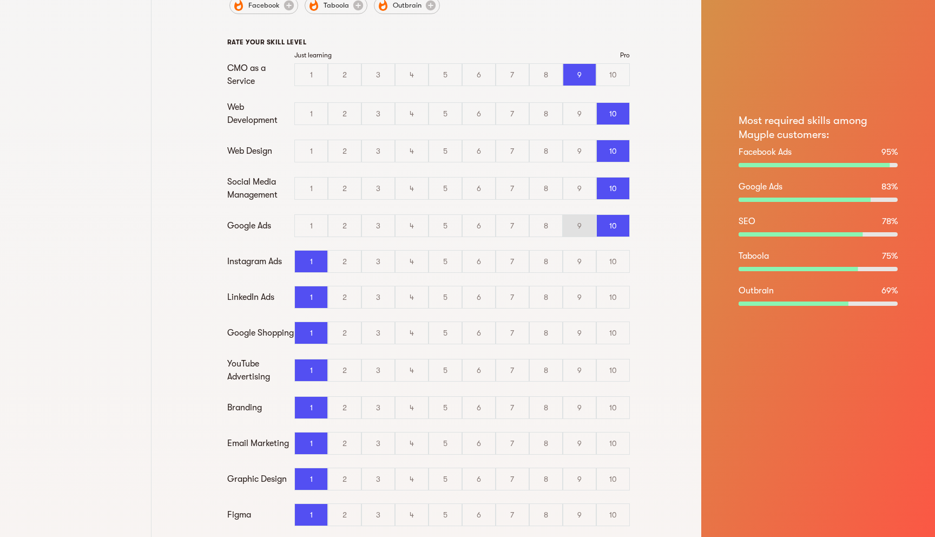
scroll to position [192, 0]
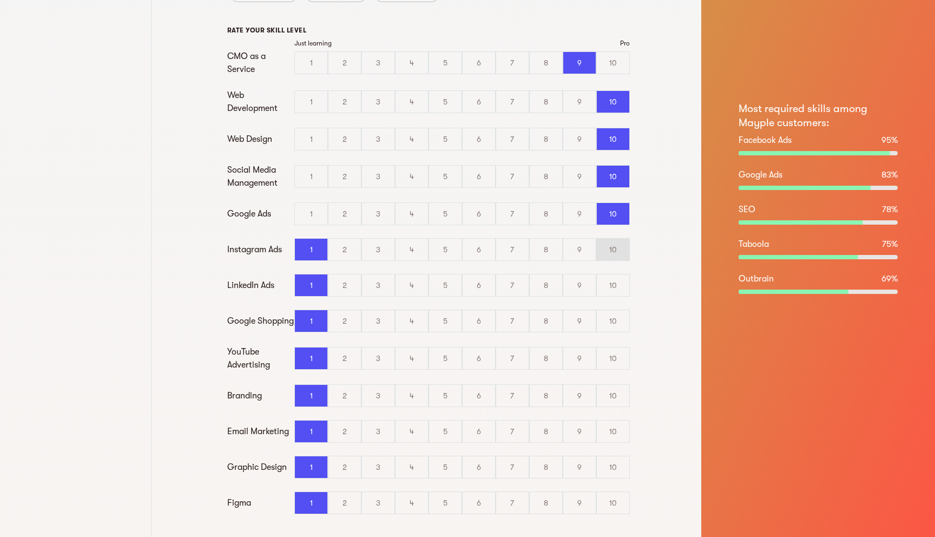
click at [613, 253] on div "10" at bounding box center [613, 250] width 32 height 22
click at [0, 0] on input "10" at bounding box center [0, 0] width 0 height 0
click at [613, 280] on div "10" at bounding box center [613, 285] width 32 height 22
click at [0, 0] on input "10" at bounding box center [0, 0] width 0 height 0
click at [615, 325] on div "10" at bounding box center [613, 321] width 32 height 22
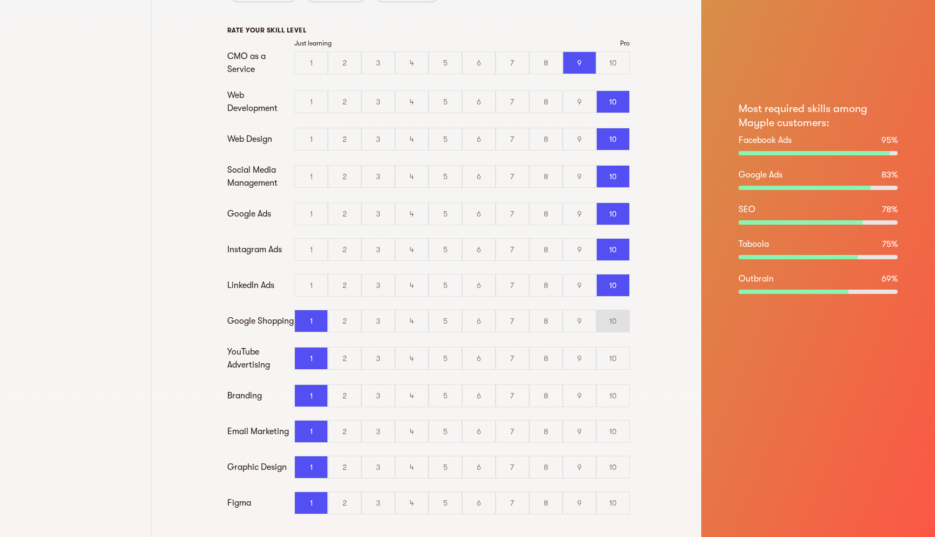
click at [0, 0] on input "10" at bounding box center [0, 0] width 0 height 0
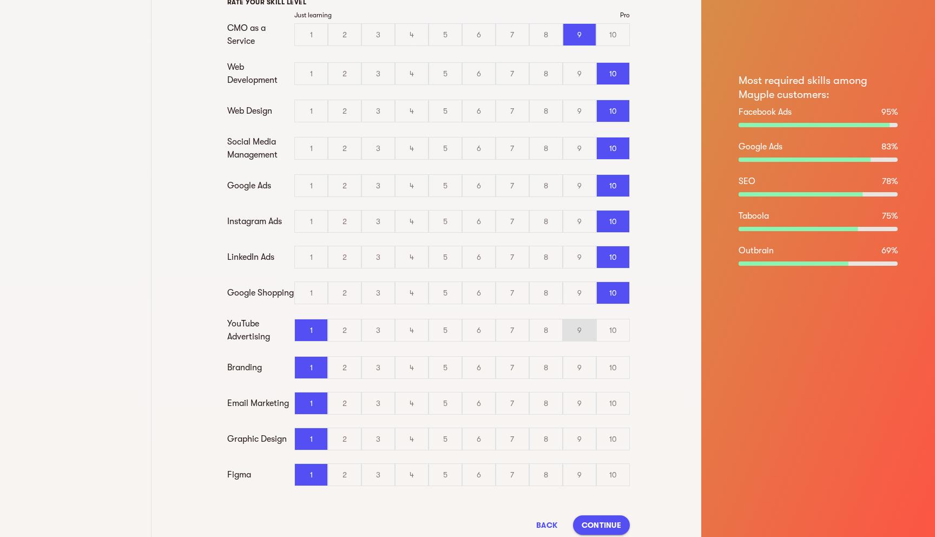
click at [576, 337] on div "9" at bounding box center [579, 330] width 32 height 22
click at [0, 0] on input "9" at bounding box center [0, 0] width 0 height 0
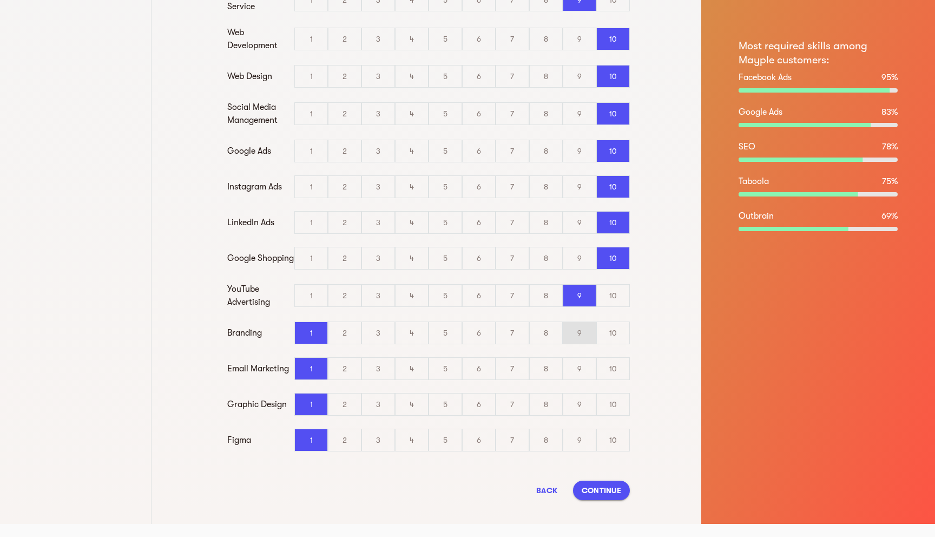
click at [586, 337] on div "9" at bounding box center [579, 333] width 32 height 22
click at [0, 0] on input "9" at bounding box center [0, 0] width 0 height 0
click at [587, 373] on div "9" at bounding box center [579, 369] width 32 height 22
click at [0, 0] on input "9" at bounding box center [0, 0] width 0 height 0
click at [615, 408] on div "10" at bounding box center [613, 405] width 32 height 22
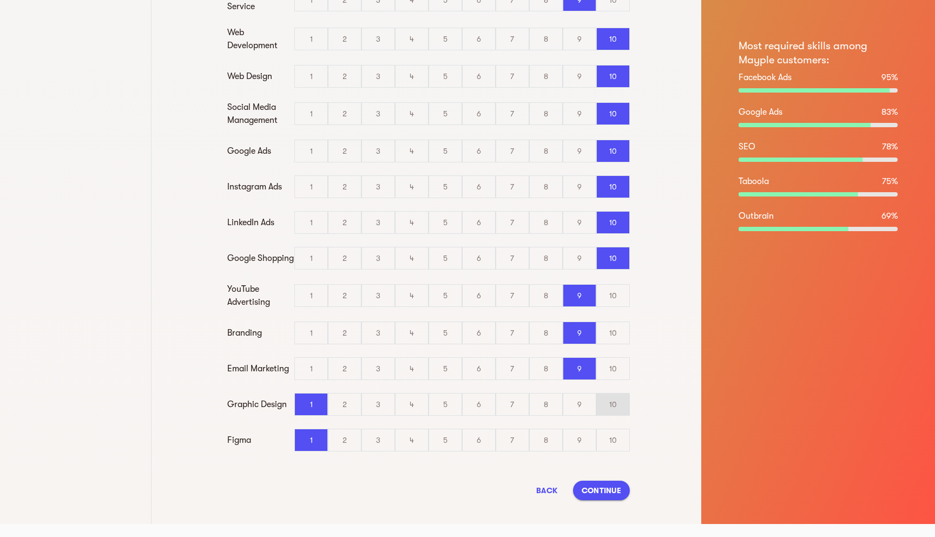
click at [0, 0] on input "10" at bounding box center [0, 0] width 0 height 0
click at [607, 437] on div "10" at bounding box center [613, 440] width 32 height 22
click at [0, 0] on input "10" at bounding box center [0, 0] width 0 height 0
click at [601, 490] on span "Continue" at bounding box center [602, 490] width 40 height 13
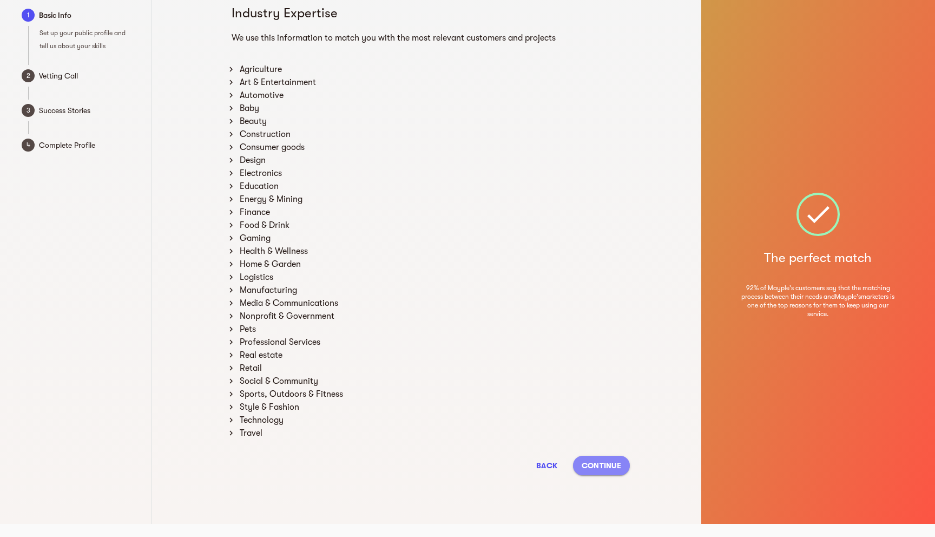
click at [612, 465] on span "Continue" at bounding box center [602, 465] width 40 height 13
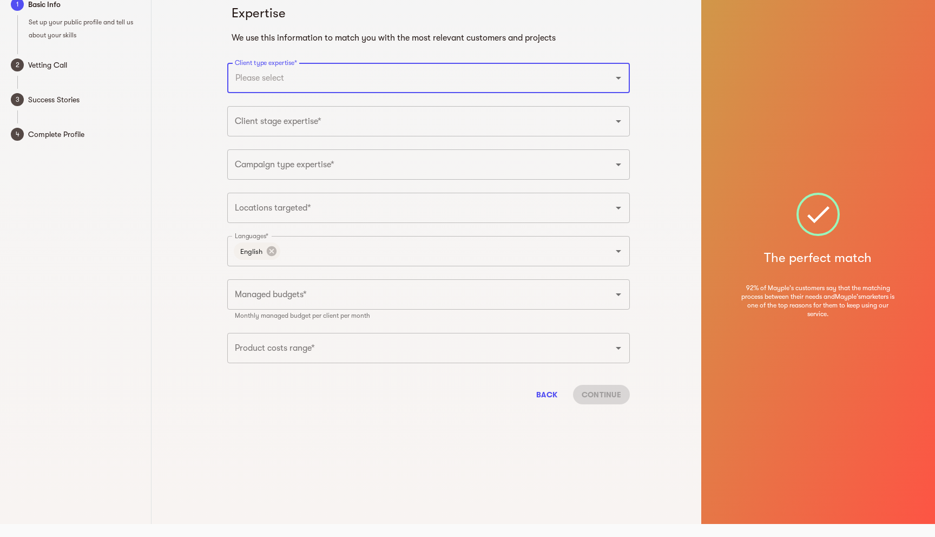
click at [423, 90] on div "Client type expertise*" at bounding box center [428, 78] width 403 height 30
click at [617, 78] on icon "Open" at bounding box center [618, 77] width 13 height 13
click at [320, 108] on li "B2B" at bounding box center [428, 109] width 403 height 19
click at [375, 90] on div "B2B Client type expertise*" at bounding box center [428, 78] width 403 height 30
click at [618, 83] on icon "Open" at bounding box center [618, 77] width 13 height 13
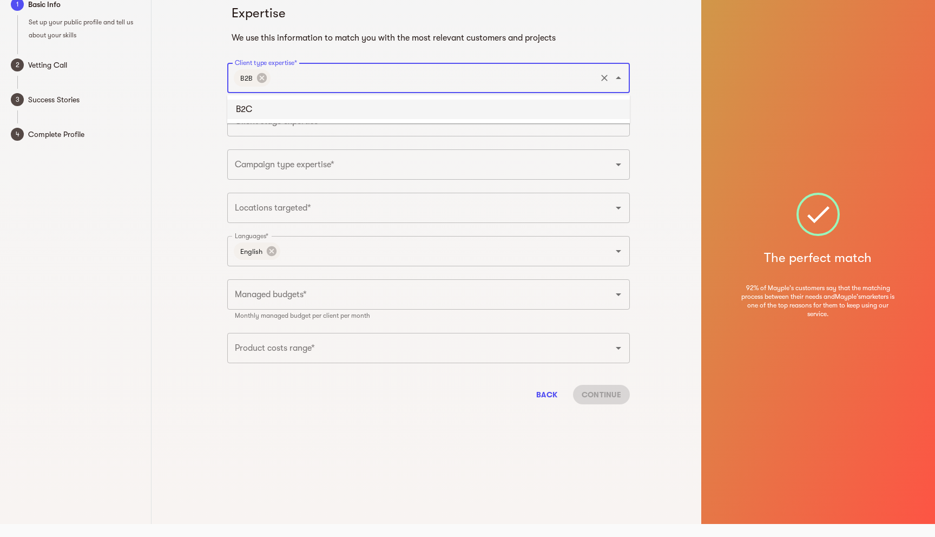
click at [391, 107] on li "B2C" at bounding box center [428, 109] width 403 height 19
click at [541, 126] on input "Client stage expertise*" at bounding box center [413, 121] width 363 height 21
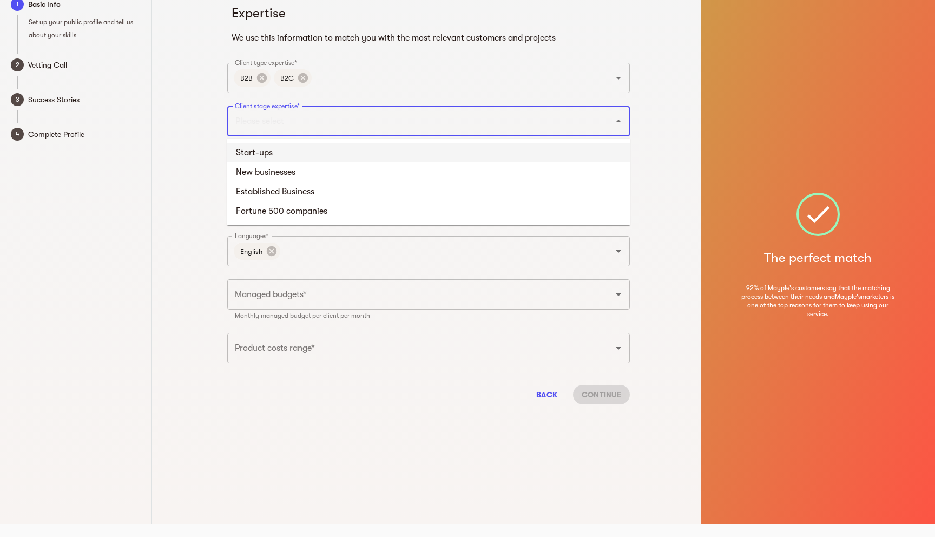
click at [324, 152] on li "Start-ups" at bounding box center [428, 152] width 403 height 19
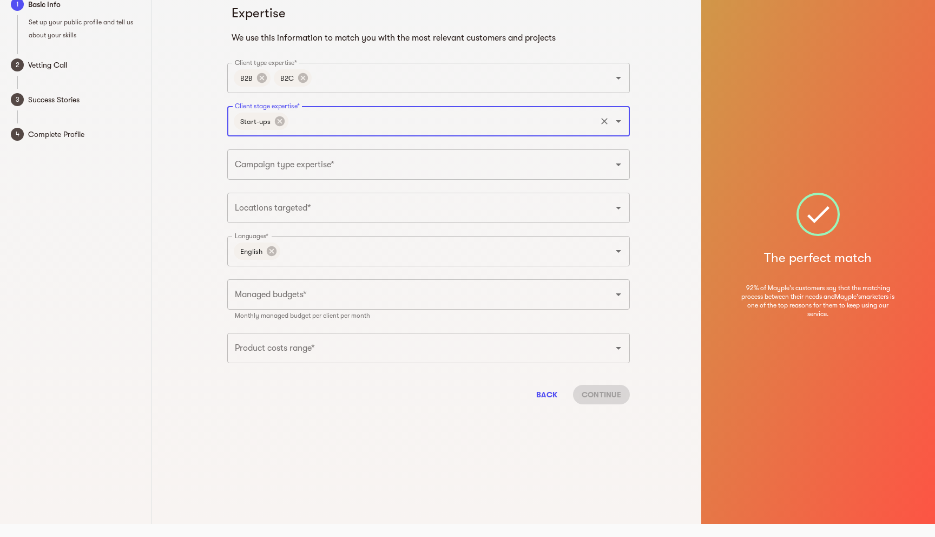
click at [621, 120] on icon "Open" at bounding box center [618, 121] width 13 height 13
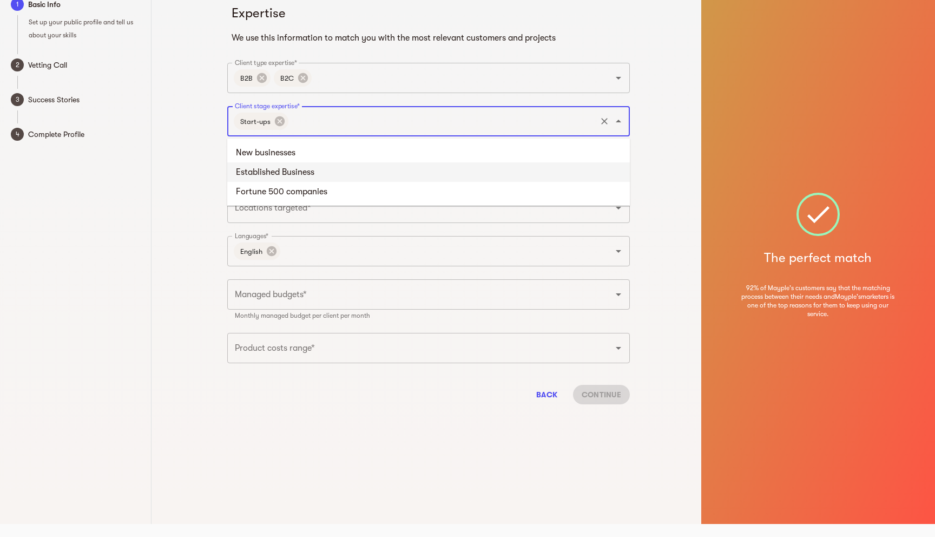
click at [395, 163] on li "Established Business" at bounding box center [428, 171] width 403 height 19
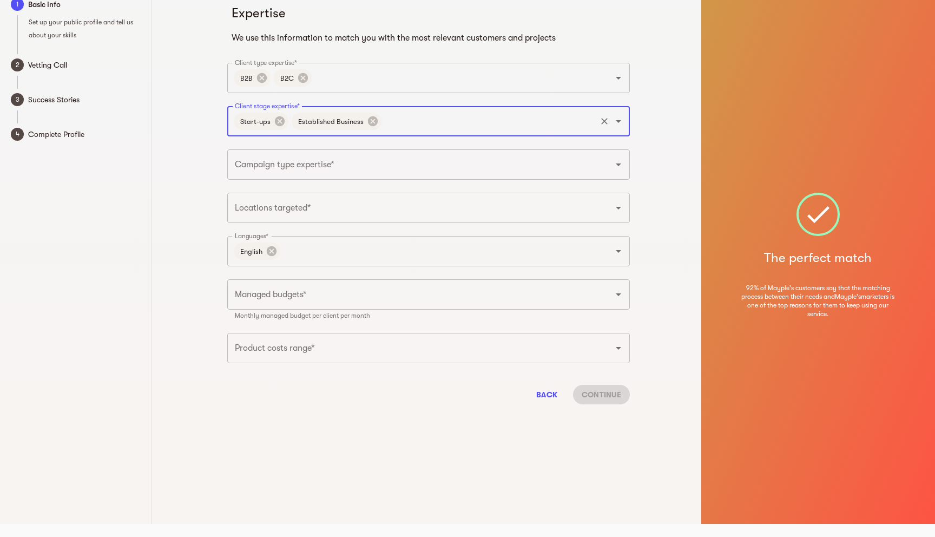
click at [338, 164] on input "Campaign type expertise*" at bounding box center [413, 164] width 363 height 21
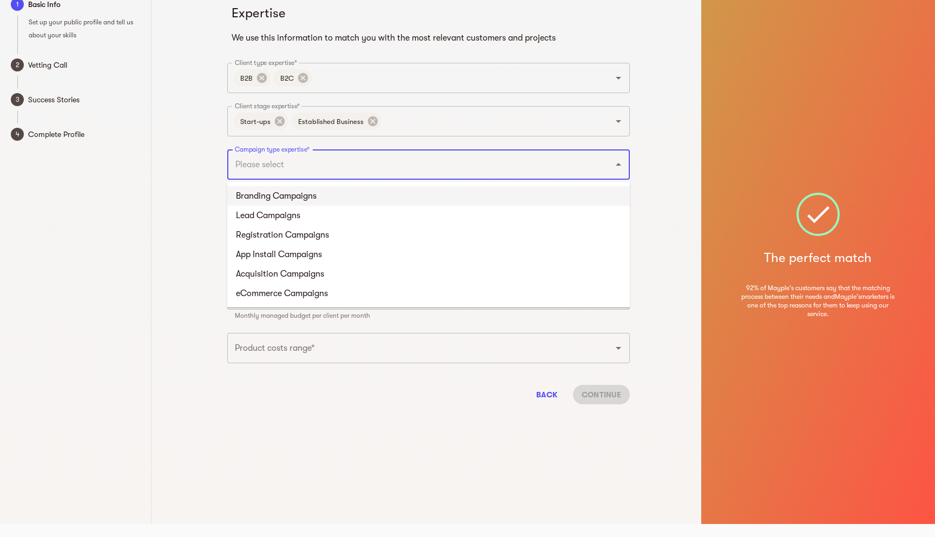
click at [327, 192] on li "Branding Campaigns" at bounding box center [428, 195] width 403 height 19
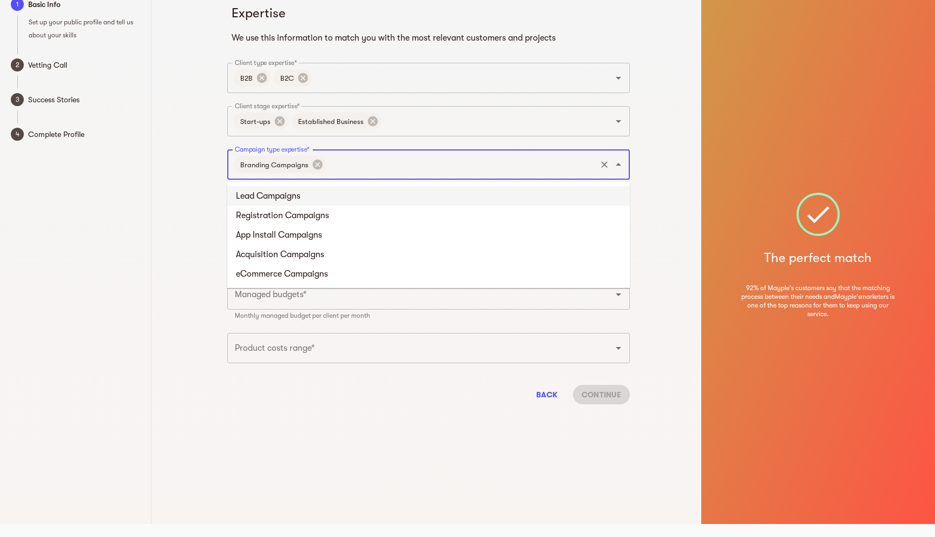
click at [543, 159] on input "Campaign type expertise*" at bounding box center [461, 164] width 267 height 21
click at [330, 200] on li "Lead Campaigns" at bounding box center [428, 195] width 403 height 19
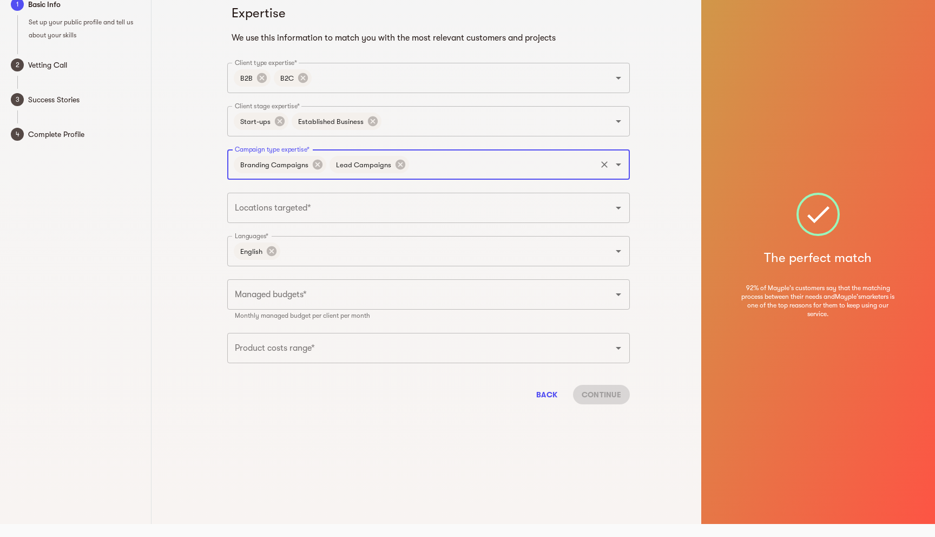
click at [482, 171] on input "Campaign type expertise*" at bounding box center [503, 164] width 184 height 21
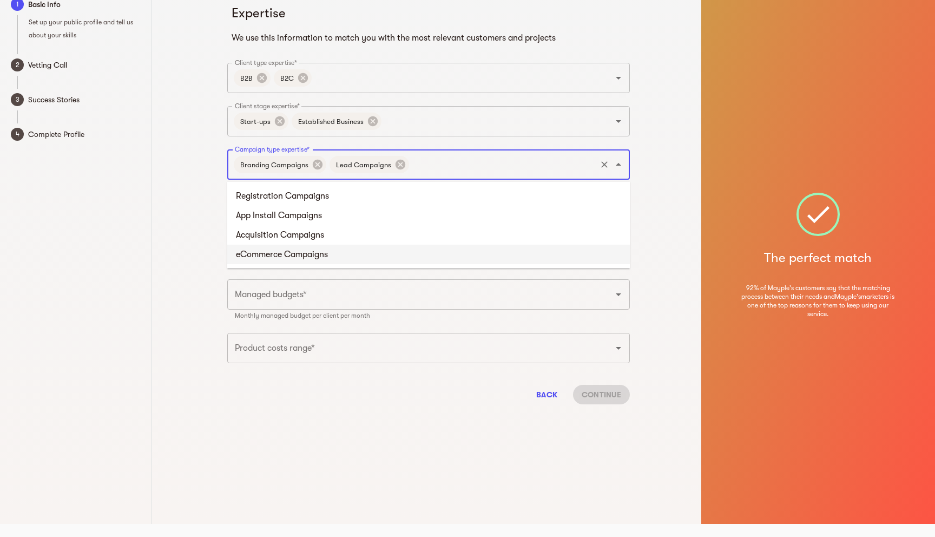
click at [397, 248] on li "eCommerce Campaigns" at bounding box center [428, 254] width 403 height 19
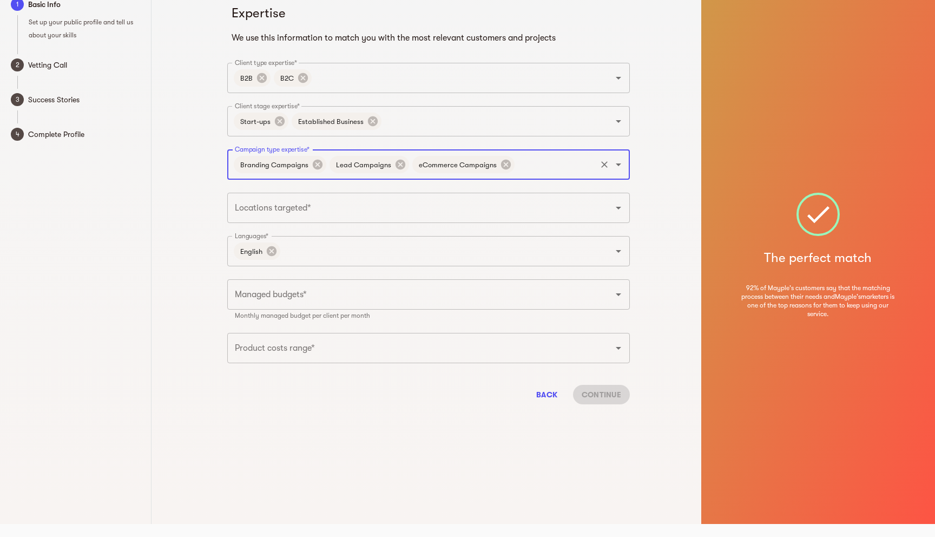
click at [541, 165] on input "Campaign type expertise*" at bounding box center [555, 164] width 78 height 21
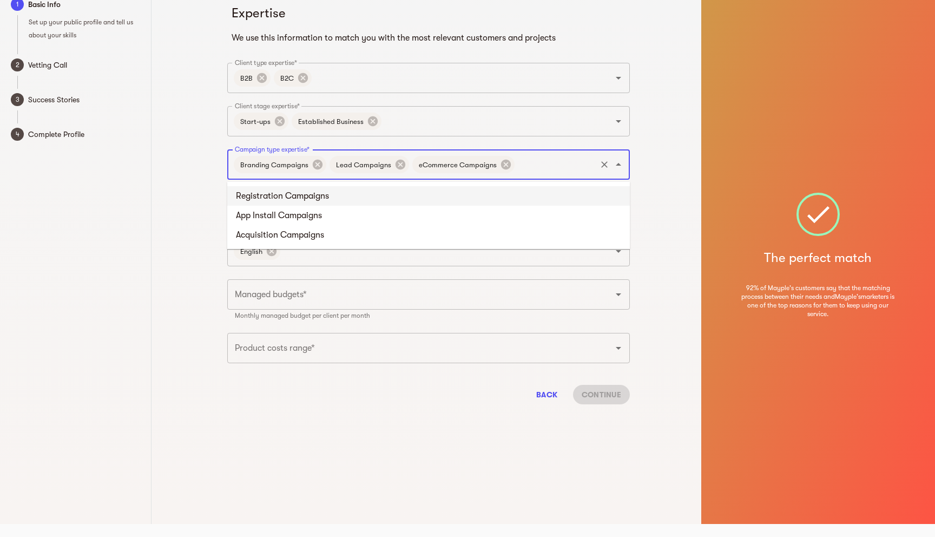
click at [263, 197] on li "Registration Campaigns" at bounding box center [428, 195] width 403 height 19
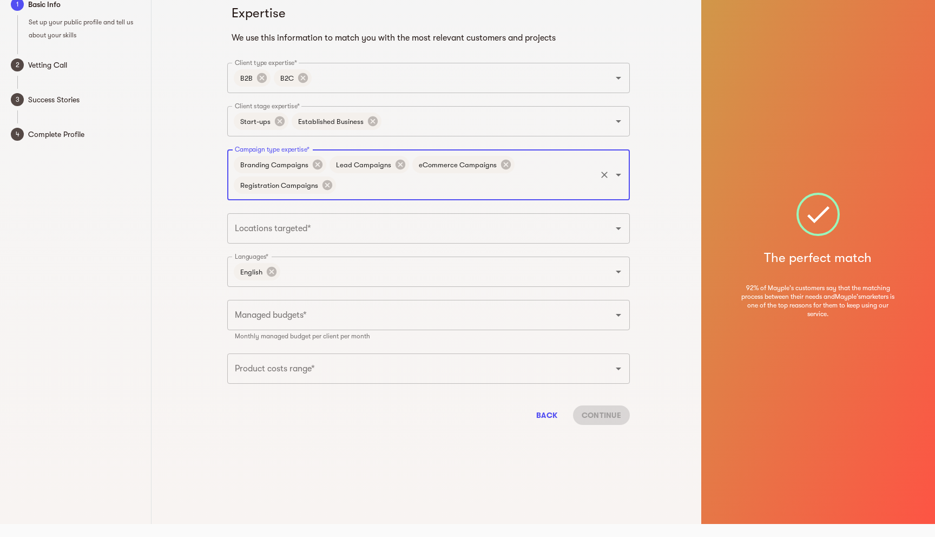
click at [245, 230] on input "Locations targeted*" at bounding box center [413, 228] width 363 height 21
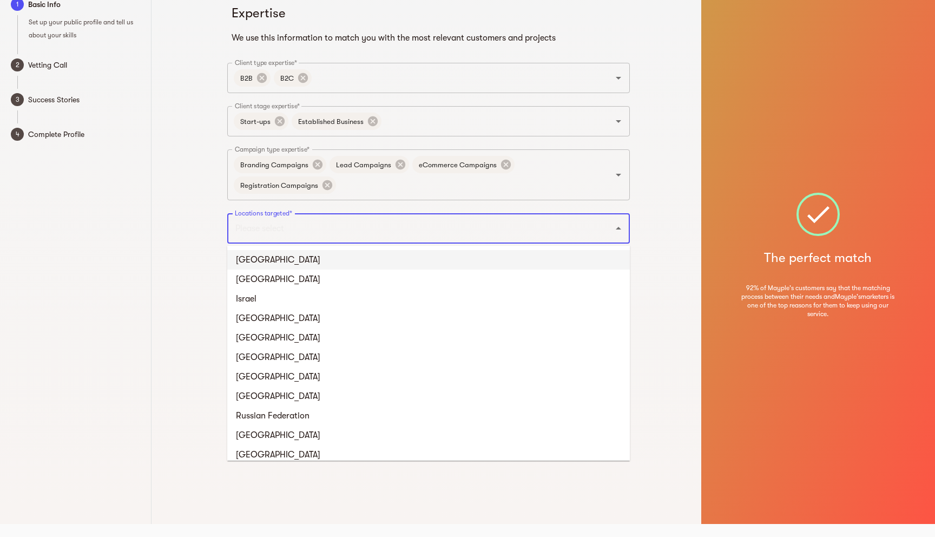
click at [252, 254] on li "[GEOGRAPHIC_DATA]" at bounding box center [428, 259] width 403 height 19
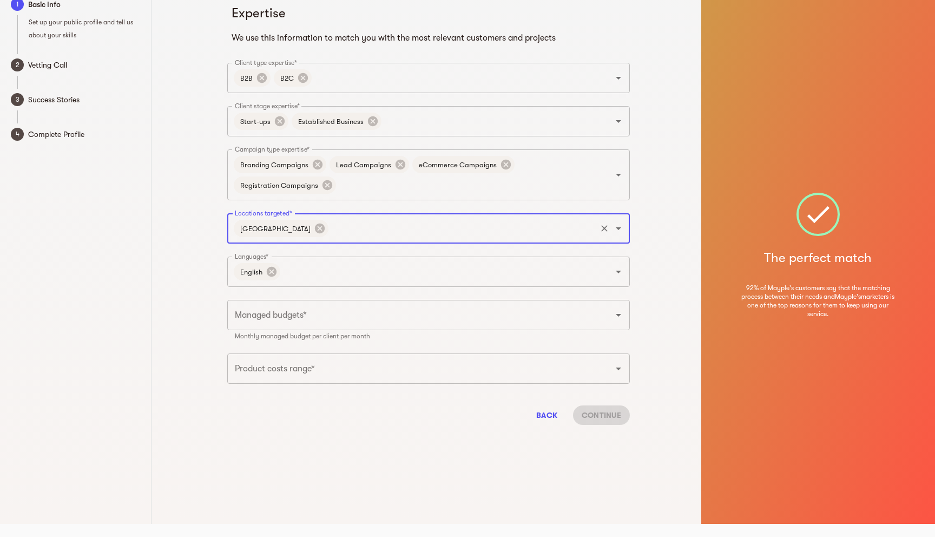
click at [330, 226] on input "Locations targeted*" at bounding box center [462, 228] width 265 height 21
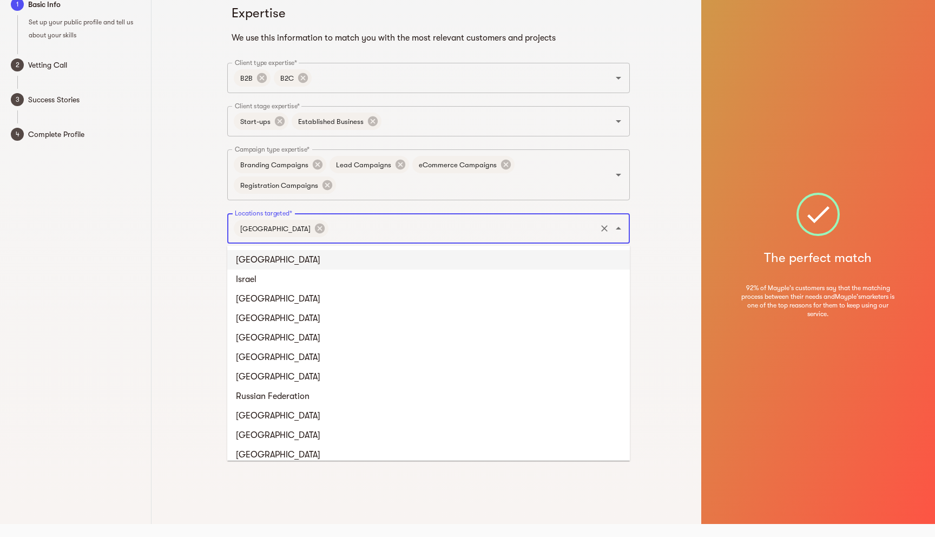
click at [317, 255] on li "[GEOGRAPHIC_DATA]" at bounding box center [428, 259] width 403 height 19
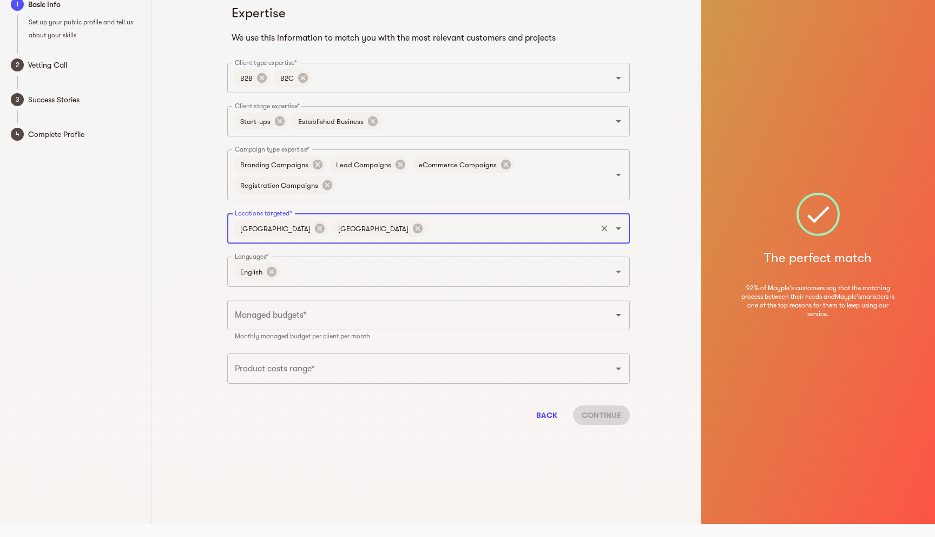
click at [268, 317] on input "Managed budgets*" at bounding box center [413, 315] width 363 height 21
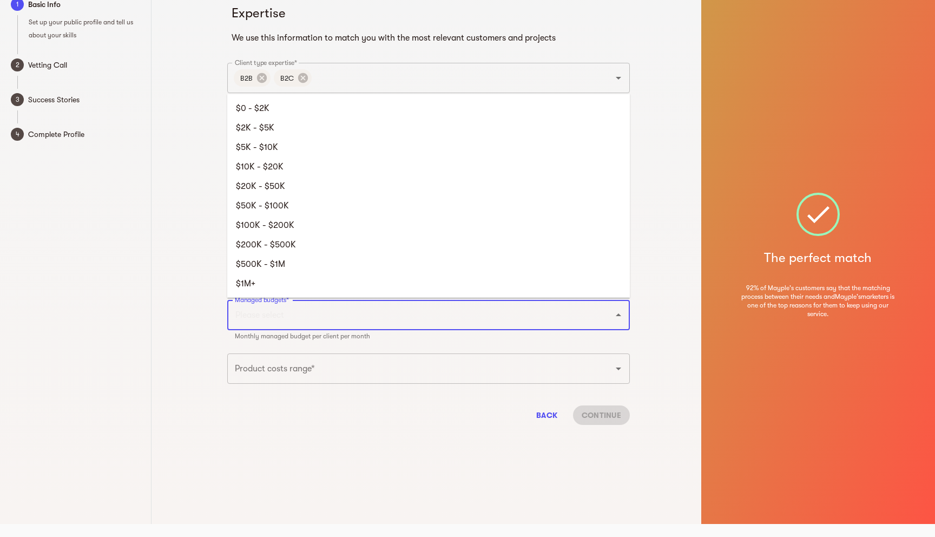
click at [216, 308] on div "Expertise We use this information to match you with the most relevant customers…" at bounding box center [429, 255] width 546 height 537
click at [260, 318] on input "Managed budgets*" at bounding box center [413, 315] width 363 height 21
click at [195, 257] on div "Expertise We use this information to match you with the most relevant customers…" at bounding box center [429, 255] width 546 height 537
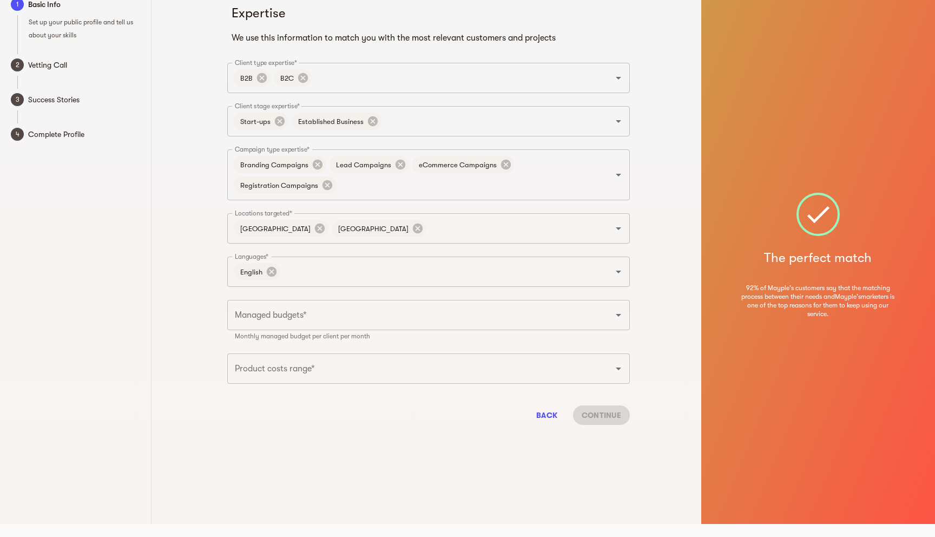
click at [404, 324] on input "Managed budgets*" at bounding box center [413, 315] width 363 height 21
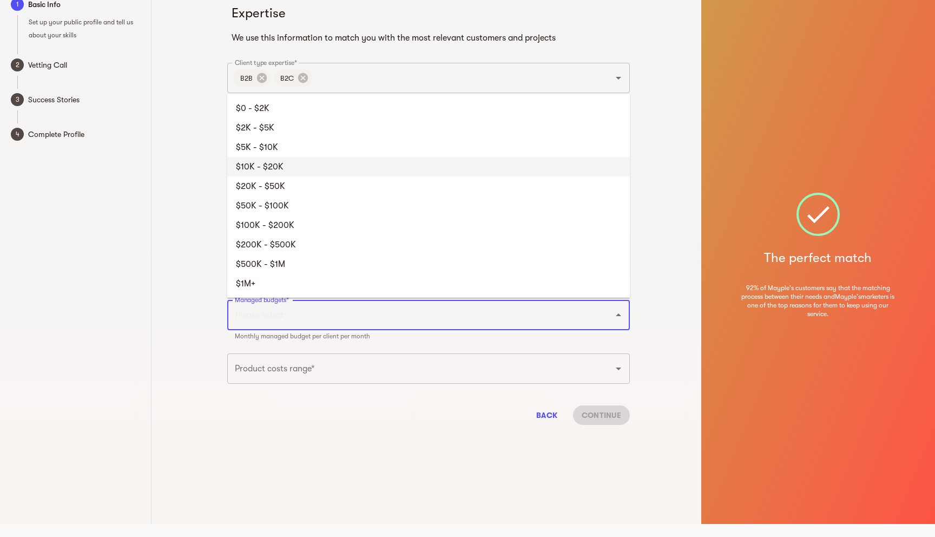
click at [284, 165] on li "$10K - $20K" at bounding box center [428, 166] width 403 height 19
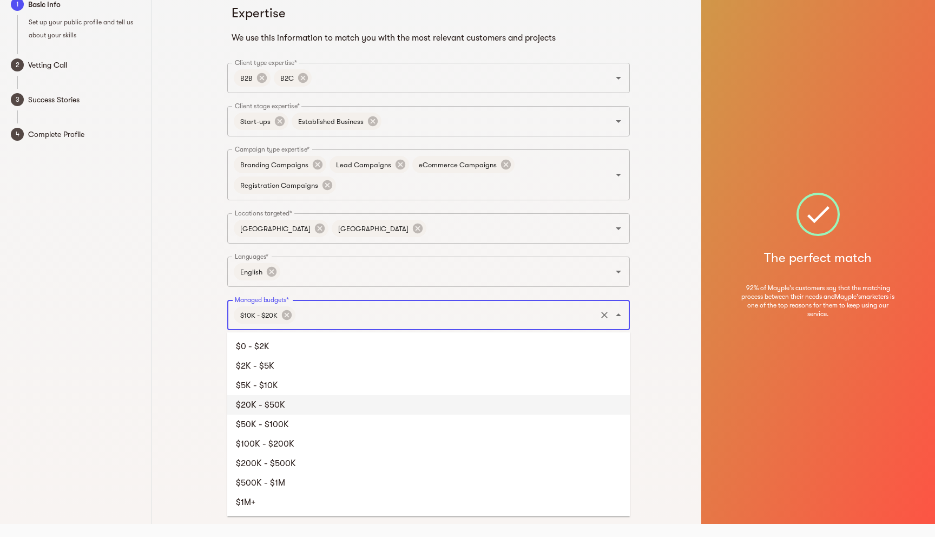
click at [338, 319] on input "Managed budgets*" at bounding box center [446, 315] width 298 height 21
click at [281, 423] on li "$50K - $100K" at bounding box center [428, 424] width 403 height 19
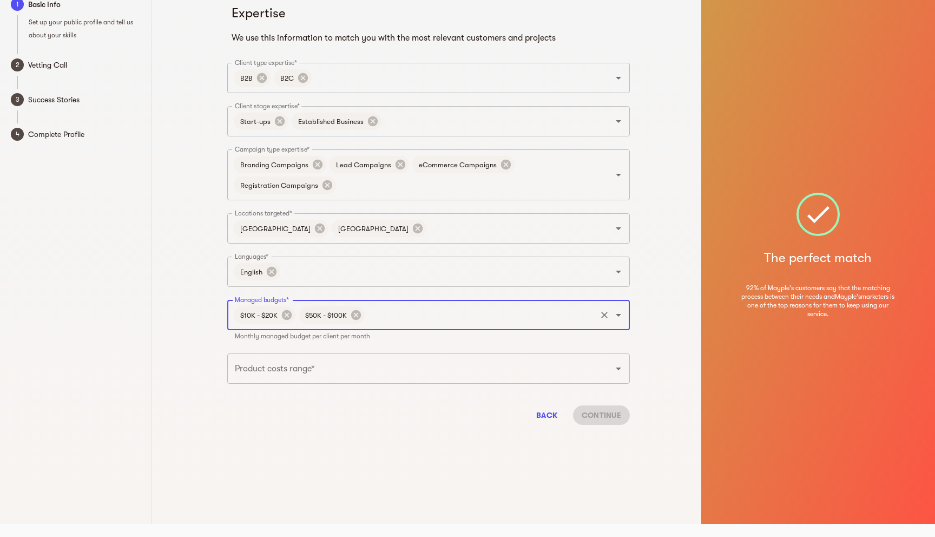
click at [412, 319] on input "Managed budgets*" at bounding box center [480, 315] width 228 height 21
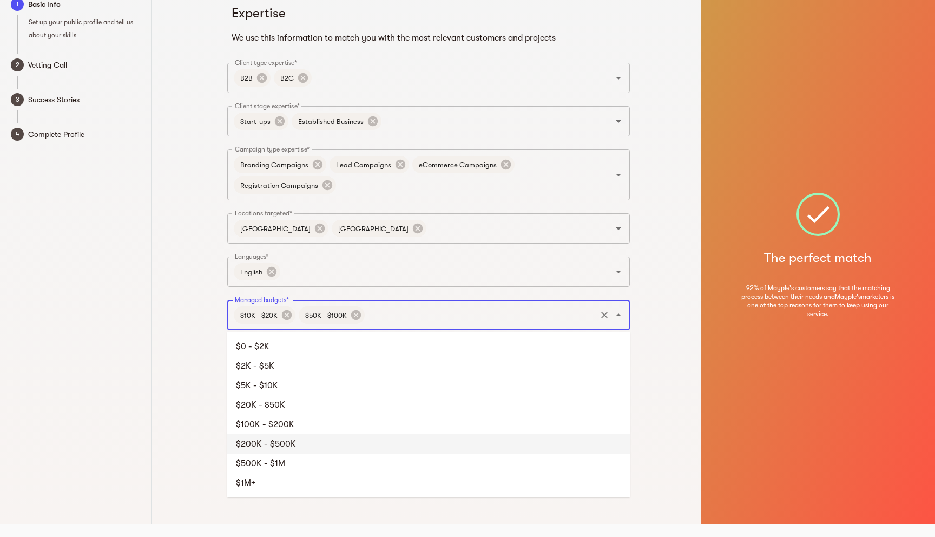
click at [276, 439] on li "$200K - $500K" at bounding box center [428, 443] width 403 height 19
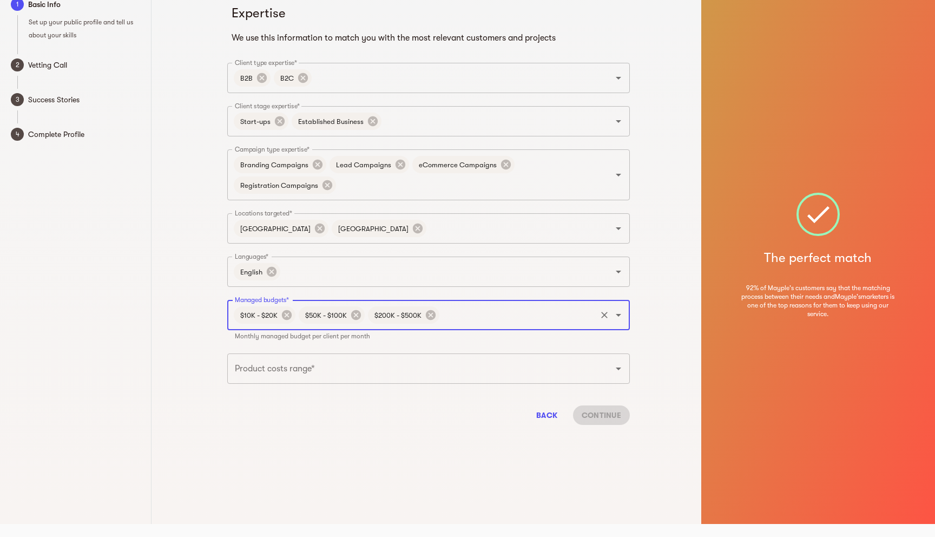
click at [483, 319] on input "Managed budgets*" at bounding box center [518, 315] width 154 height 21
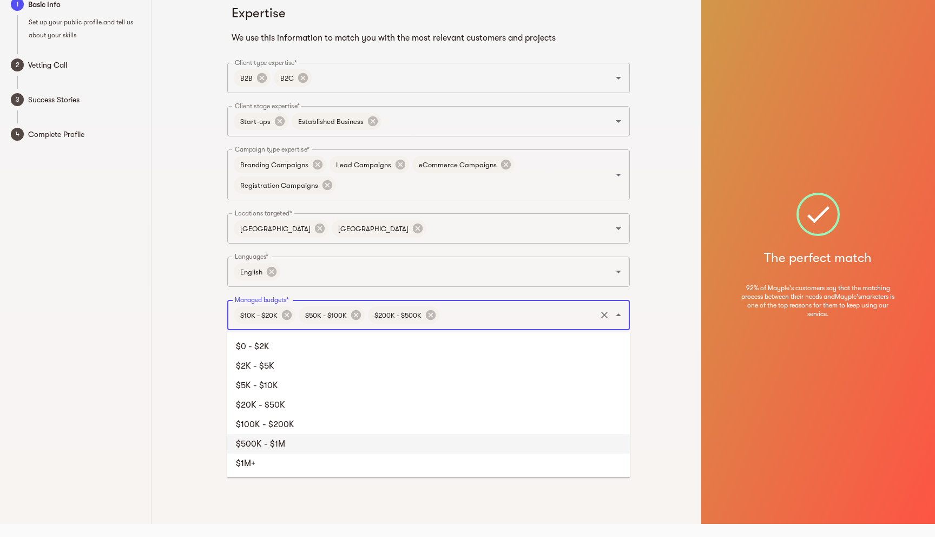
click at [267, 445] on li "$500K - $1M" at bounding box center [428, 443] width 403 height 19
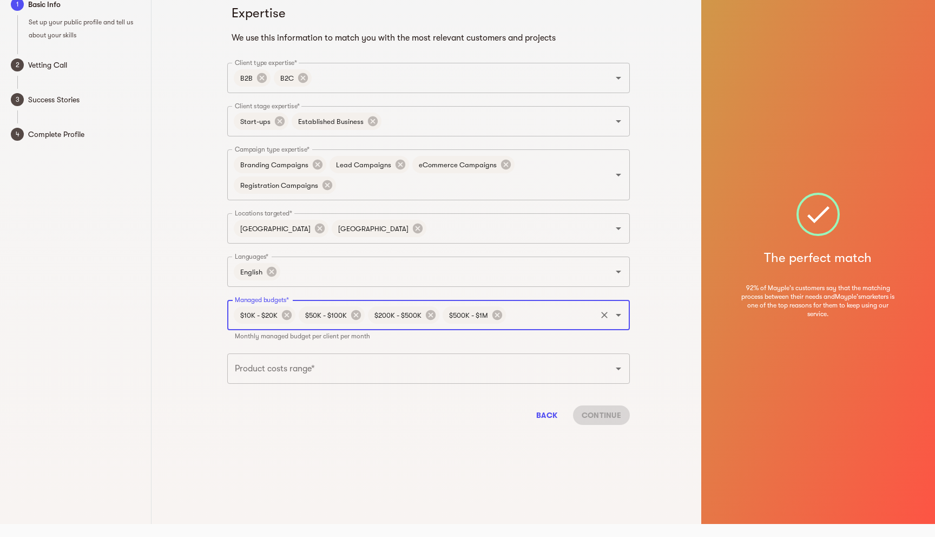
click at [532, 313] on input "Managed budgets*" at bounding box center [551, 315] width 87 height 21
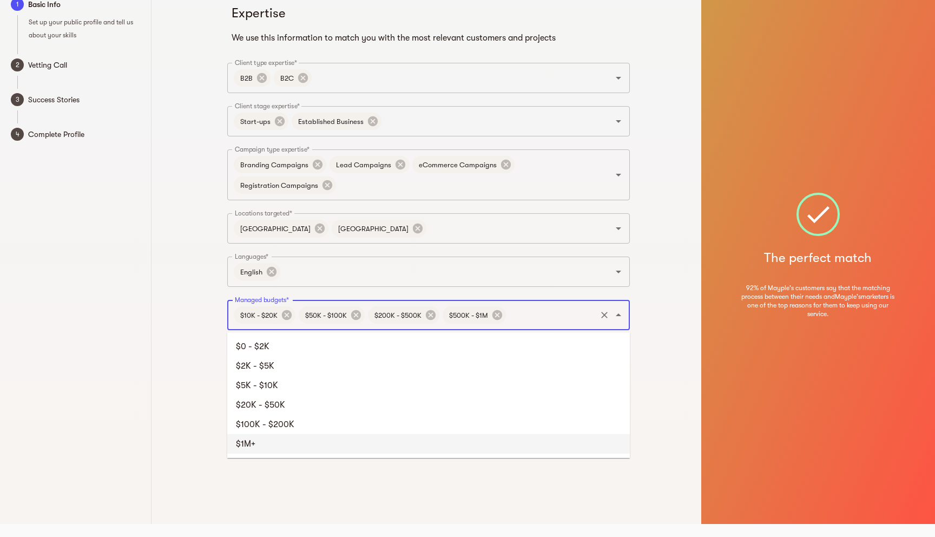
click at [265, 447] on li "$1M+" at bounding box center [428, 443] width 403 height 19
click at [570, 320] on input "Managed budgets*" at bounding box center [573, 315] width 43 height 21
click at [263, 425] on li "$100K - $200K" at bounding box center [428, 424] width 403 height 19
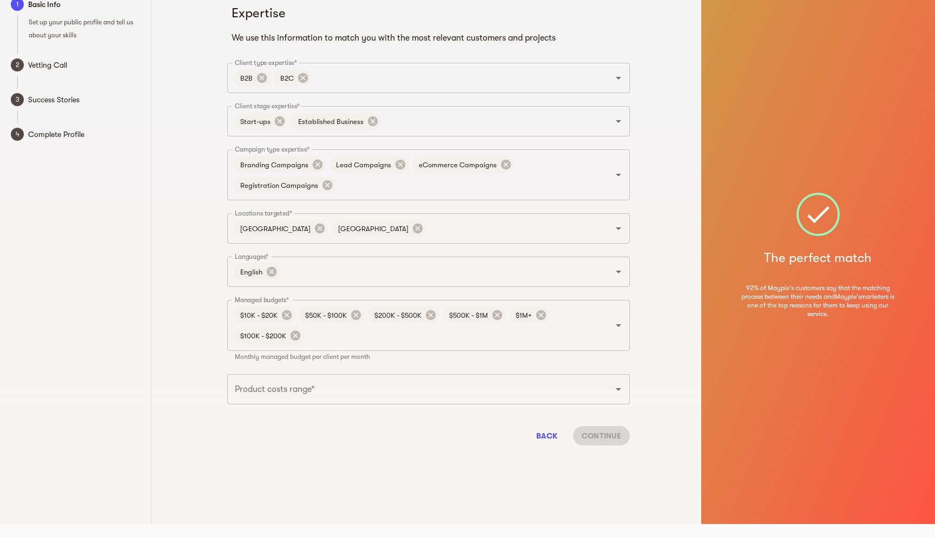
click at [189, 384] on div "Expertise We use this information to match you with the most relevant customers…" at bounding box center [429, 255] width 546 height 537
click at [281, 386] on input "Product costs range*" at bounding box center [413, 389] width 363 height 21
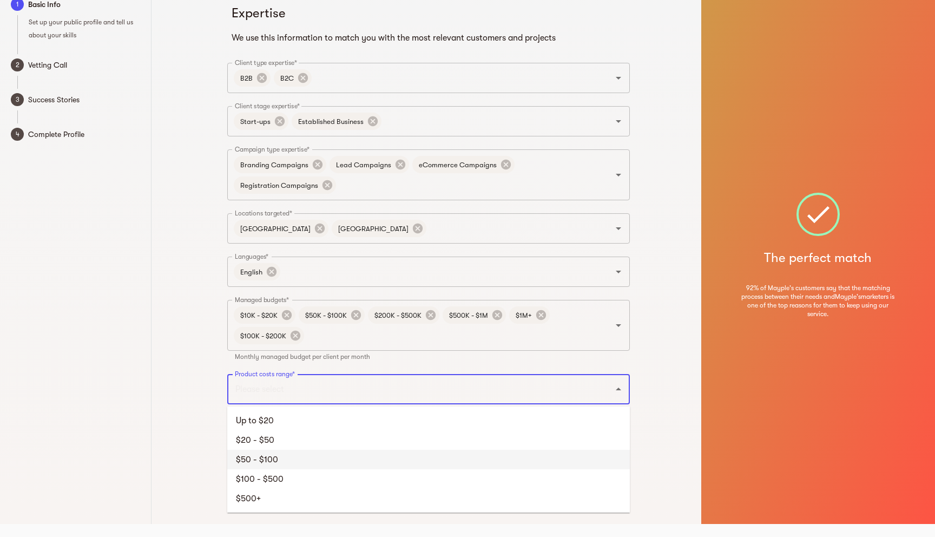
click at [262, 455] on li "$50 - $100" at bounding box center [428, 459] width 403 height 19
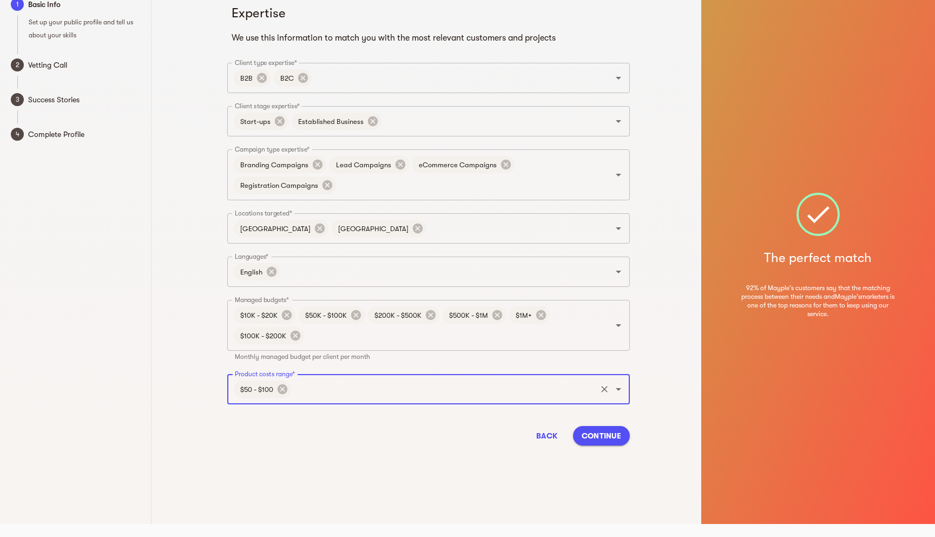
click at [332, 386] on input "Product costs range*" at bounding box center [444, 389] width 302 height 21
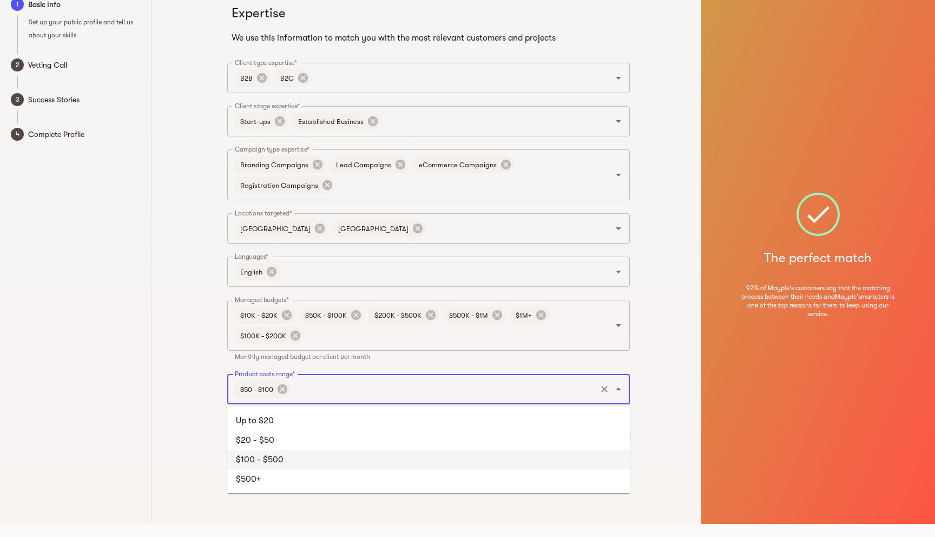
click at [264, 461] on li "$100 - $500" at bounding box center [428, 459] width 403 height 19
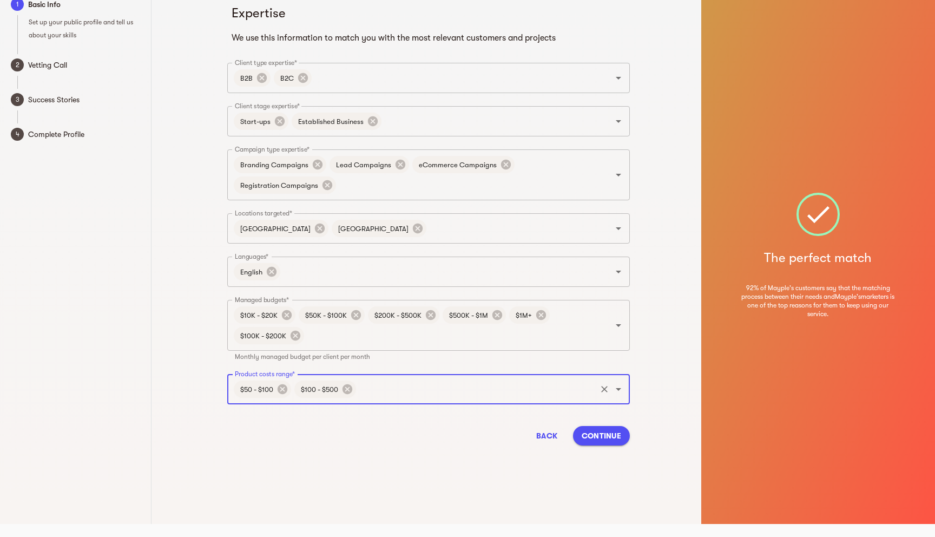
click at [419, 398] on input "Product costs range*" at bounding box center [476, 389] width 237 height 21
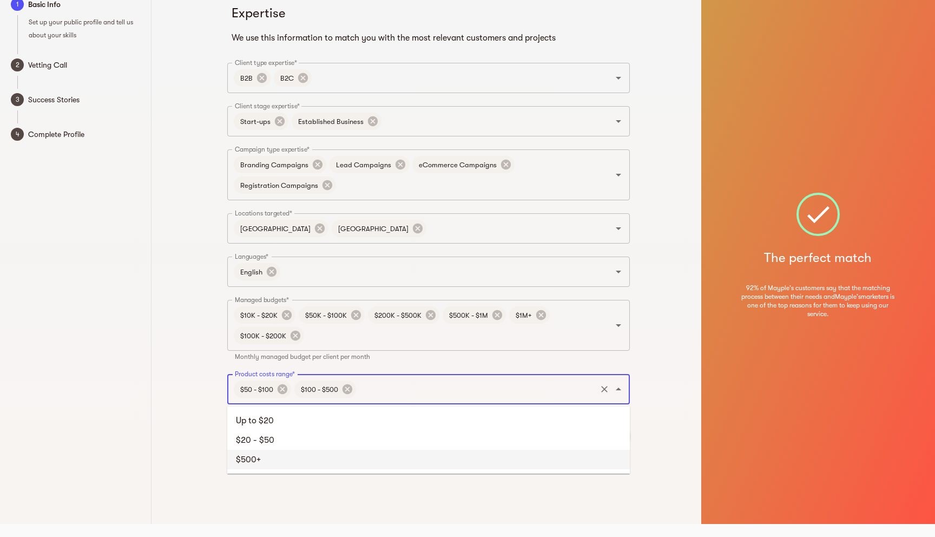
click at [295, 458] on li "$500+" at bounding box center [428, 459] width 403 height 19
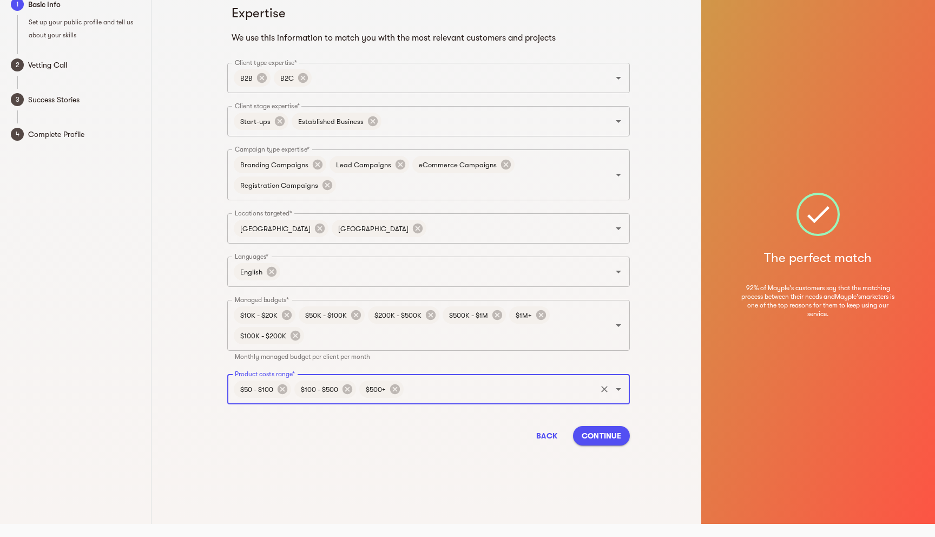
click at [598, 430] on span "Continue" at bounding box center [602, 435] width 40 height 13
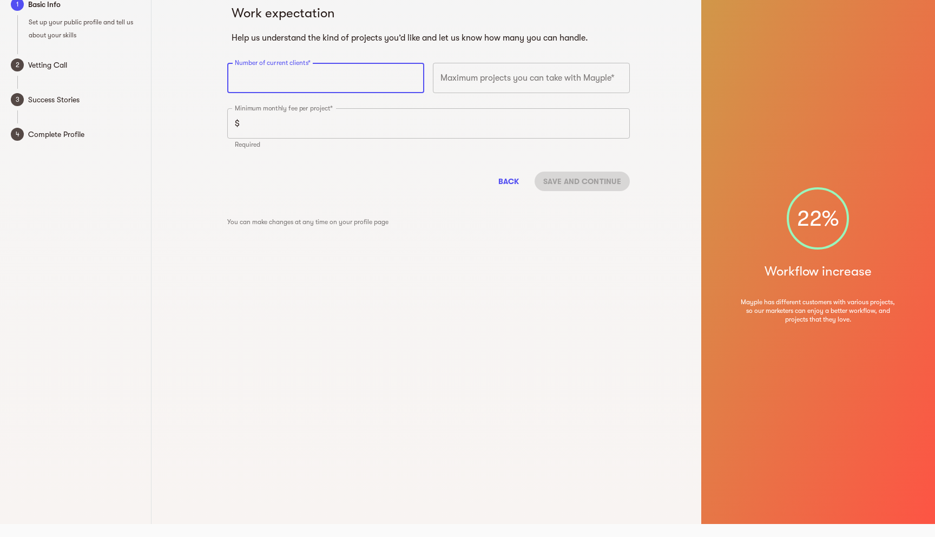
click at [305, 78] on input "number" at bounding box center [325, 78] width 197 height 30
type input "20"
click at [454, 75] on input "number" at bounding box center [531, 78] width 197 height 30
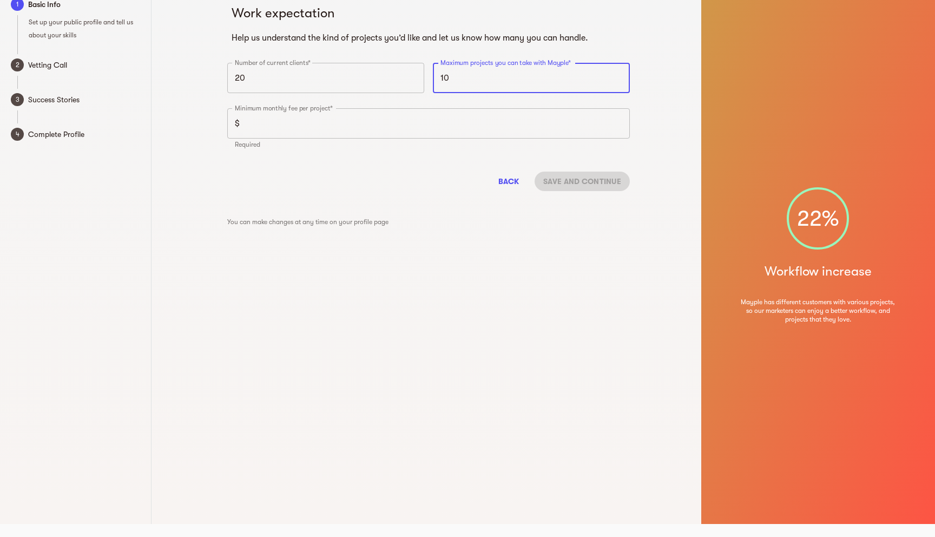
type input "10"
click at [408, 117] on input "number" at bounding box center [437, 123] width 386 height 30
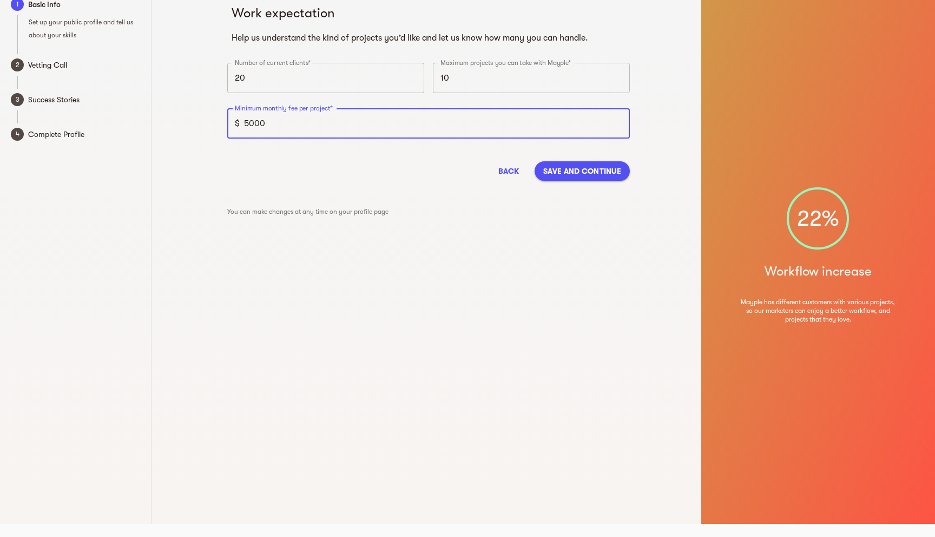
type input "5000"
click at [330, 158] on div "Back Save and continue" at bounding box center [428, 171] width 403 height 37
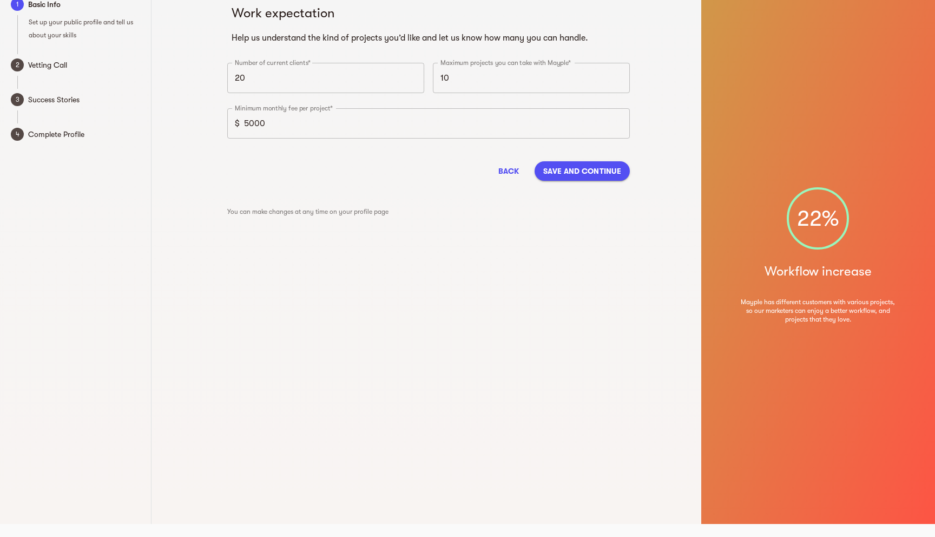
click at [568, 172] on span "Save and continue" at bounding box center [582, 171] width 78 height 13
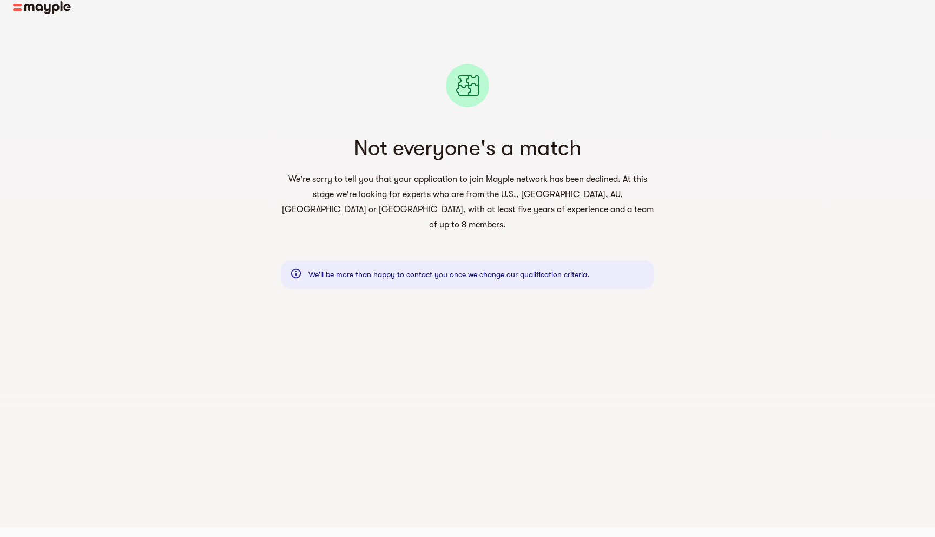
scroll to position [13, 0]
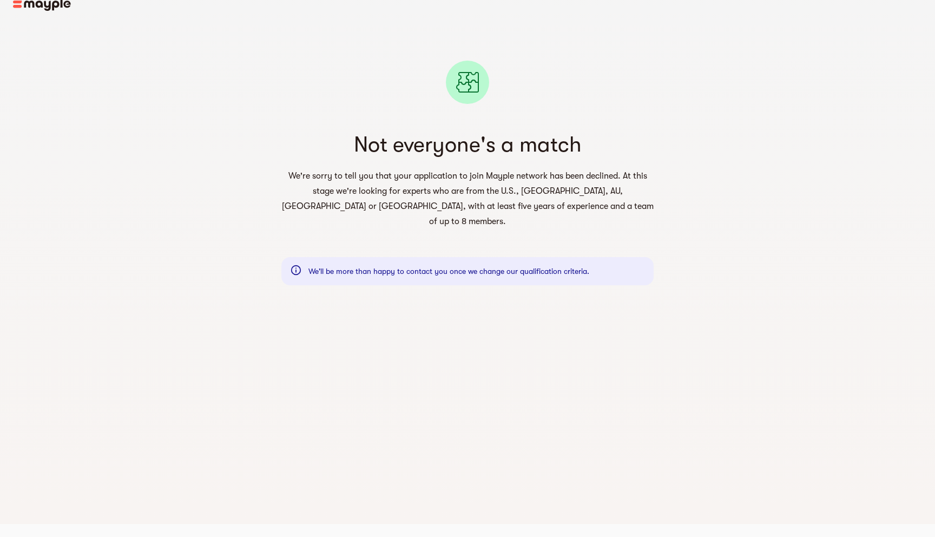
click at [300, 265] on icon at bounding box center [296, 270] width 10 height 10
click at [294, 264] on icon at bounding box center [296, 270] width 12 height 12
